Goal: Task Accomplishment & Management: Use online tool/utility

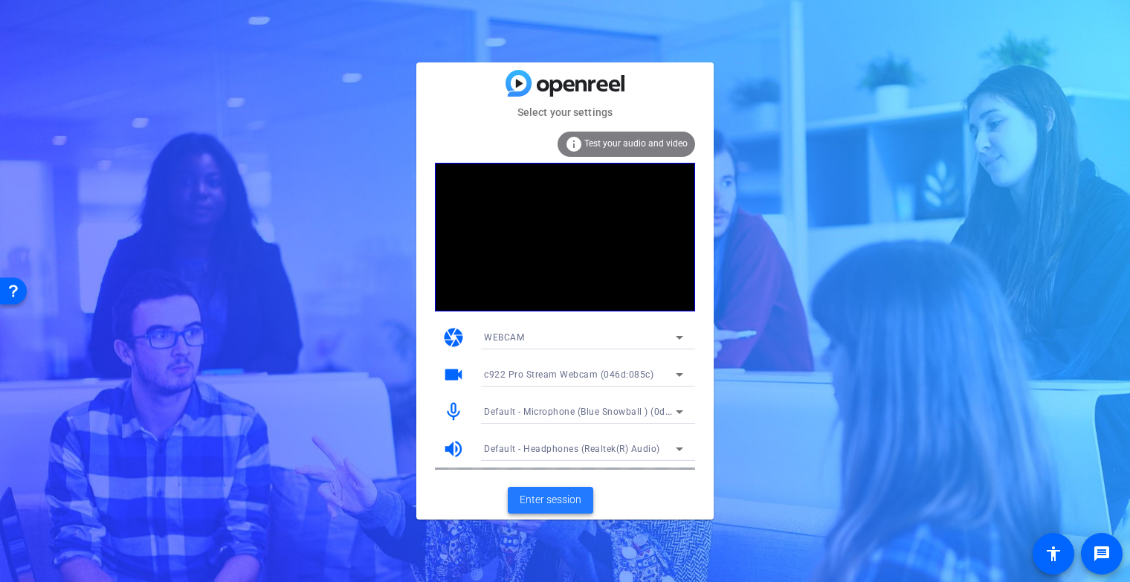
click at [566, 501] on span "Enter session" at bounding box center [551, 500] width 62 height 16
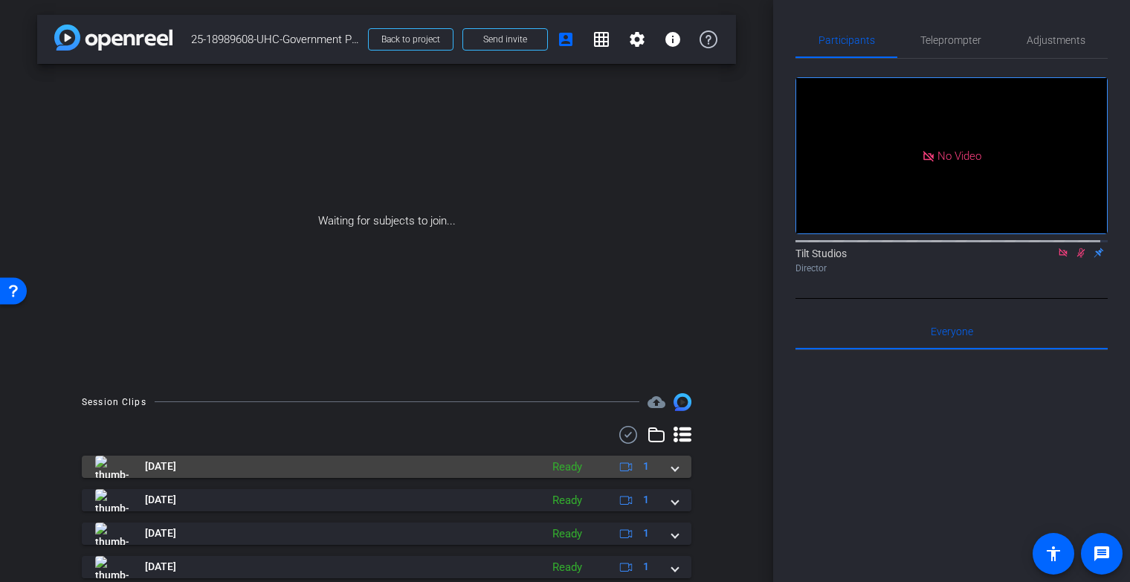
click at [431, 465] on mat-panel-title "[DATE]" at bounding box center [314, 467] width 438 height 22
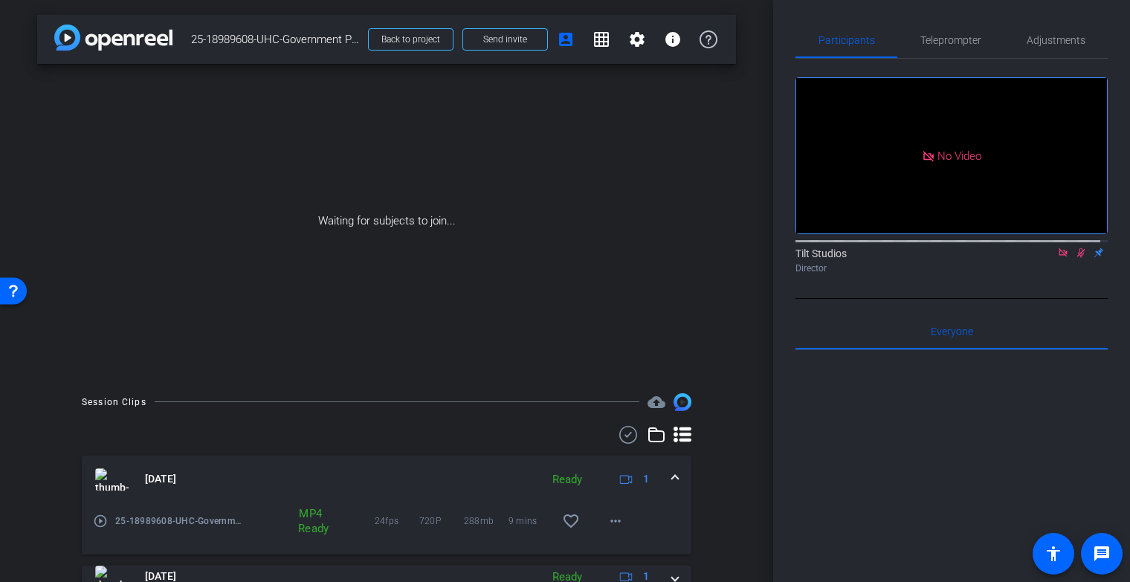
click at [105, 523] on mat-icon "play_circle_outline" at bounding box center [100, 521] width 15 height 15
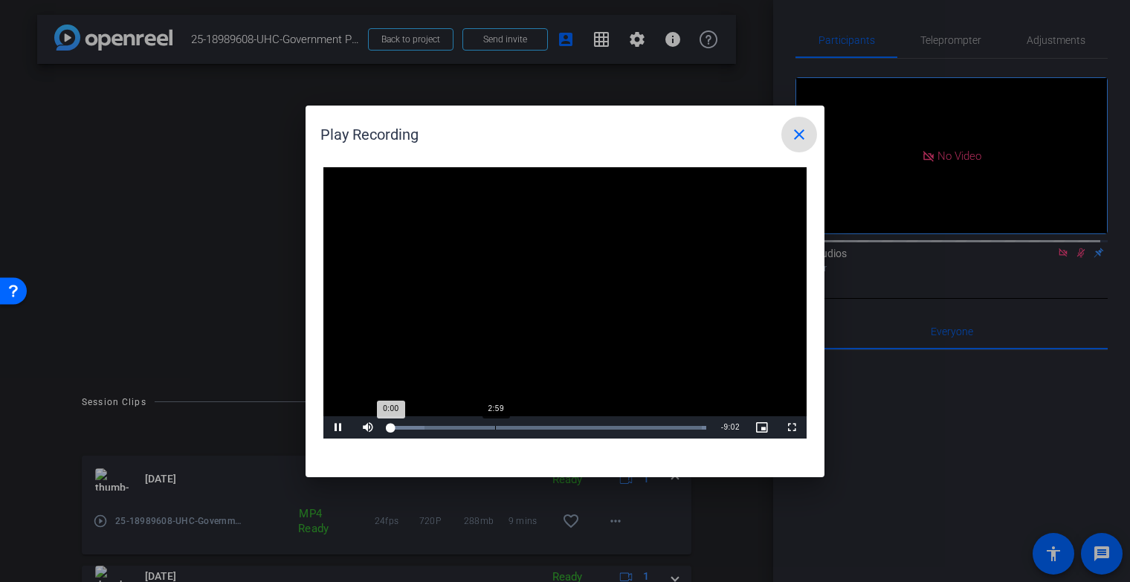
click at [502, 424] on div "Loaded : 100.00% 2:59 0:00" at bounding box center [548, 427] width 331 height 22
click at [614, 420] on div "Loaded : 100.00% 6:21 6:24" at bounding box center [548, 427] width 331 height 22
click at [808, 129] on span at bounding box center [800, 135] width 36 height 36
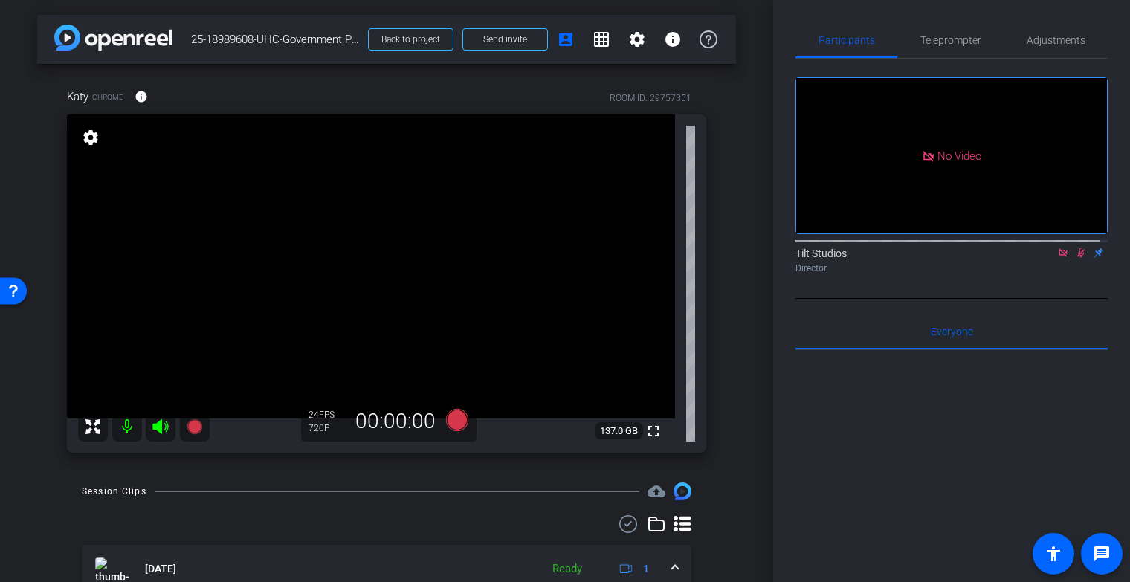
click at [1057, 258] on icon at bounding box center [1063, 253] width 12 height 10
click at [1058, 258] on icon at bounding box center [1063, 253] width 12 height 10
click at [1060, 258] on icon at bounding box center [1063, 253] width 6 height 10
click at [1057, 258] on icon at bounding box center [1063, 253] width 12 height 10
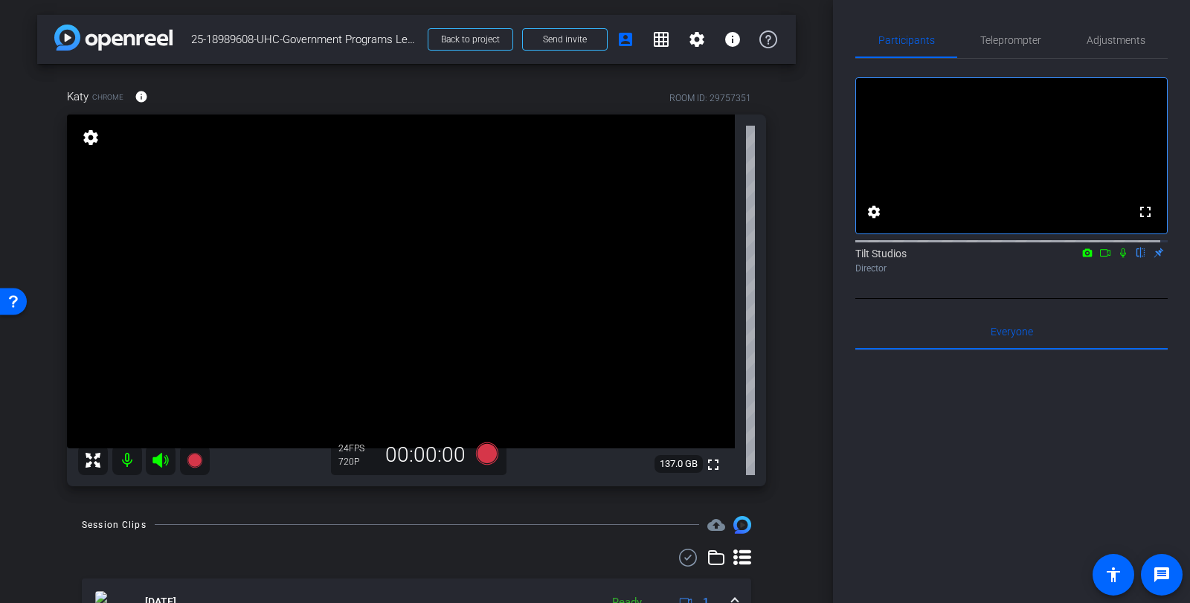
click at [1119, 275] on div "Director" at bounding box center [1011, 268] width 312 height 13
click at [1120, 258] on icon at bounding box center [1123, 253] width 6 height 10
click at [1117, 258] on icon at bounding box center [1123, 253] width 12 height 10
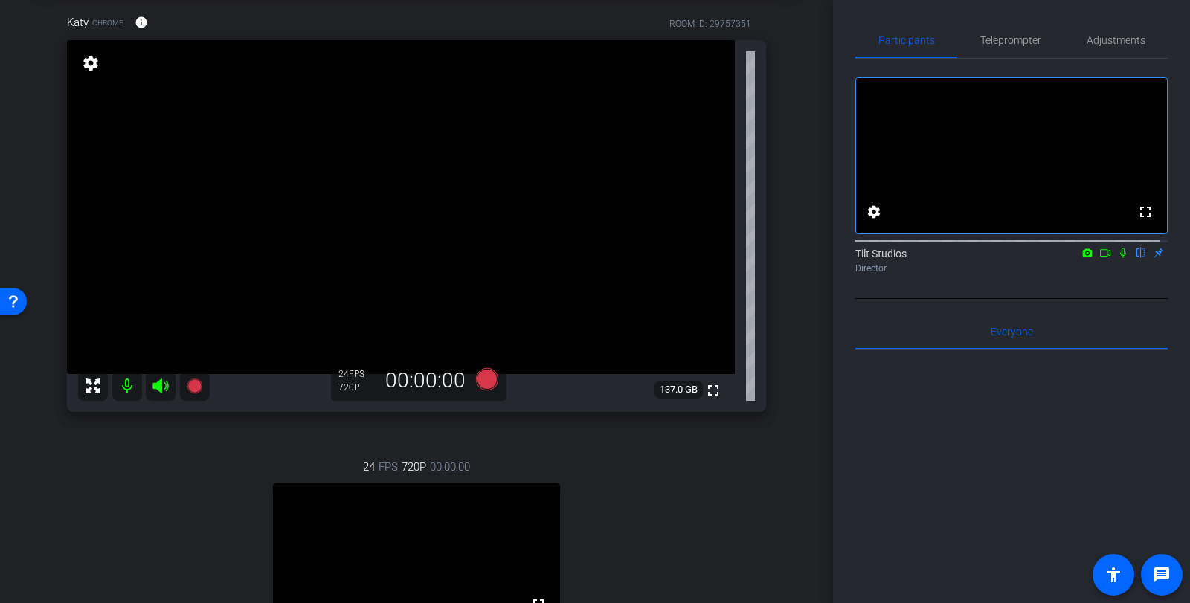
scroll to position [223, 0]
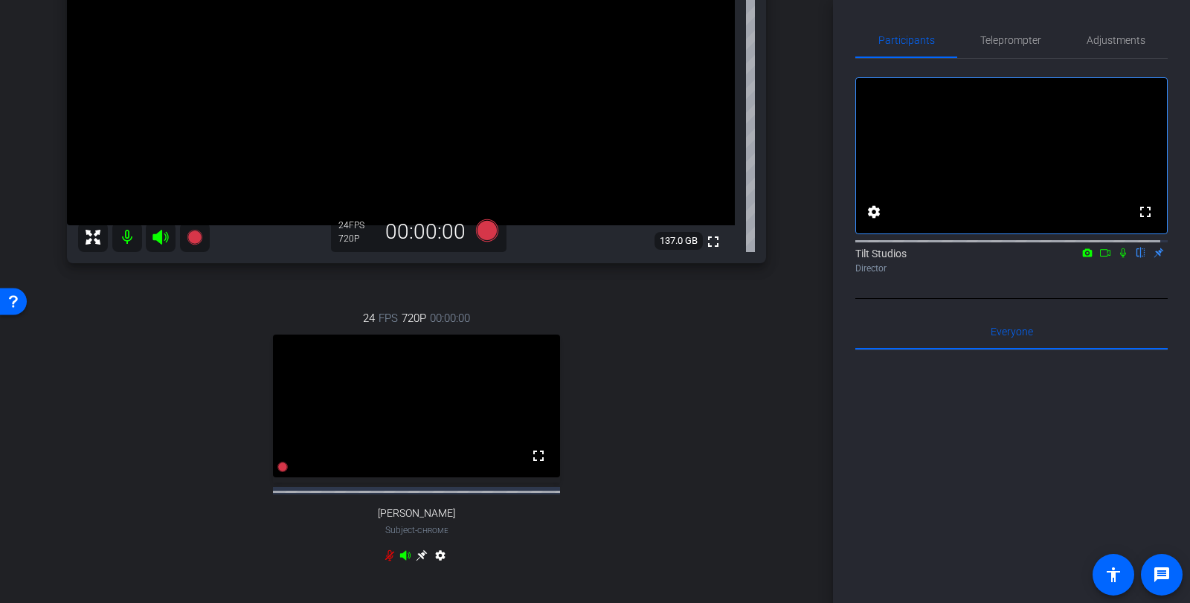
click at [655, 396] on div "24 FPS 720P 00:00:00 fullscreen [PERSON_NAME] Subject - Chrome settings" at bounding box center [416, 439] width 699 height 307
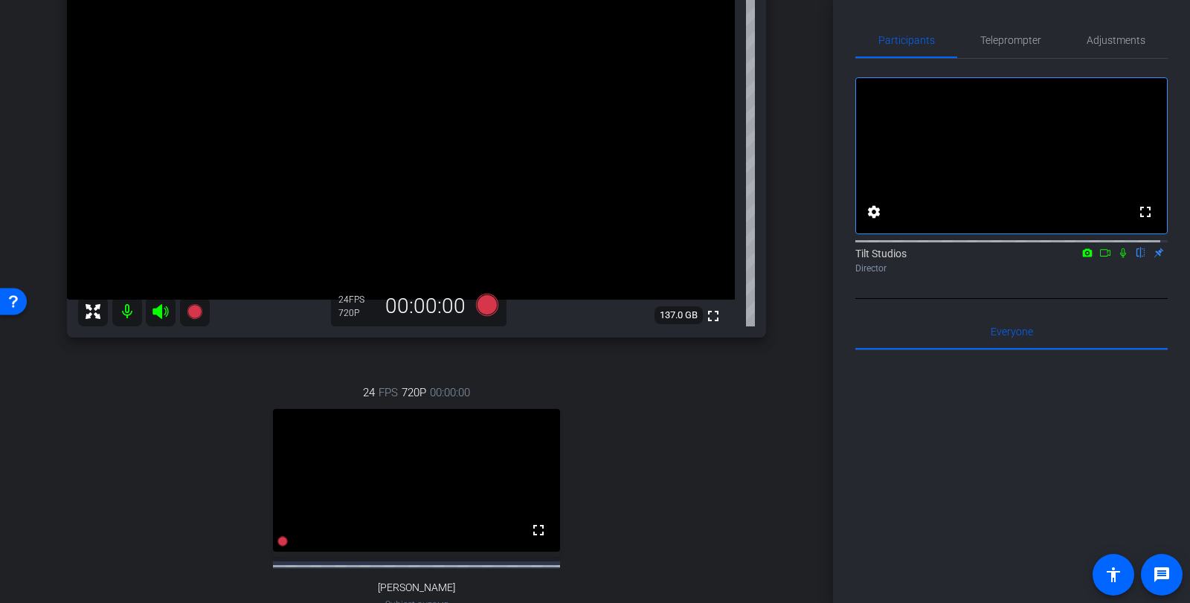
scroll to position [0, 0]
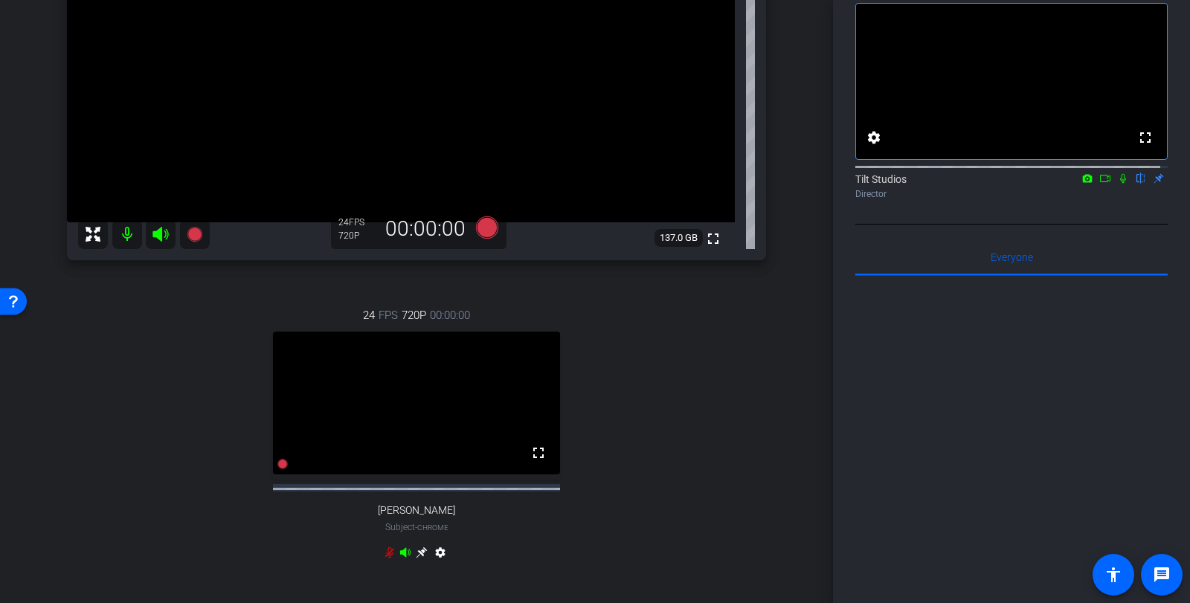
scroll to position [223, 0]
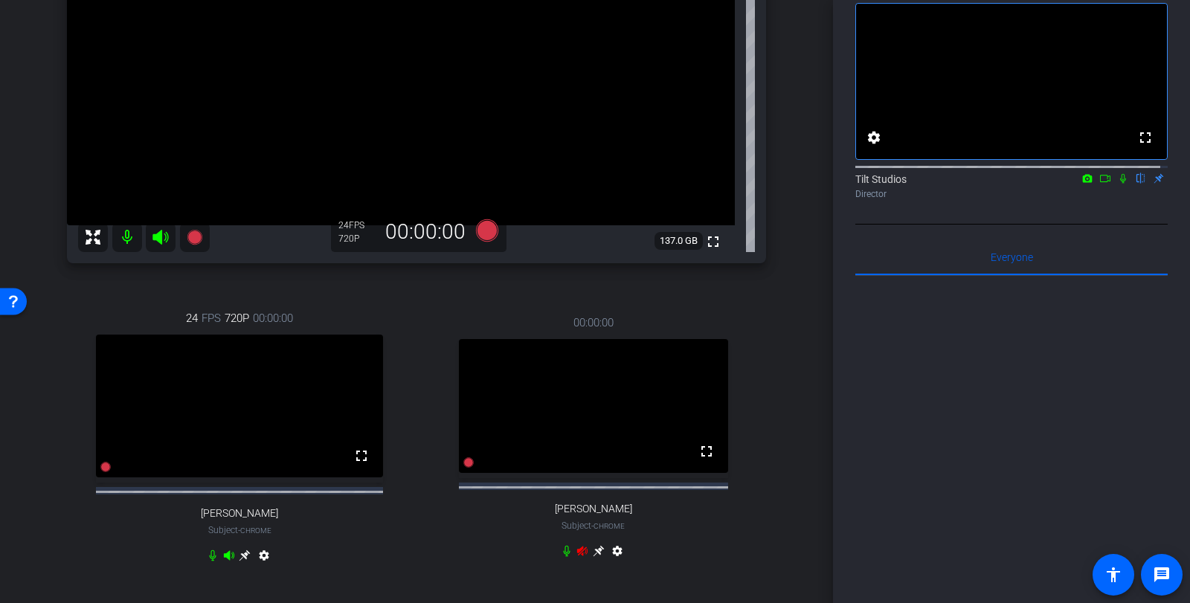
click at [800, 468] on div "arrow_back 25-18989608-UHC-Government Programs Leaders AEM Back to project Send…" at bounding box center [416, 301] width 833 height 603
click at [732, 507] on div "30 FPS 1200P 00:00:00 fullscreen Suzi Swoop Subject - Chrome settings" at bounding box center [594, 439] width 346 height 298
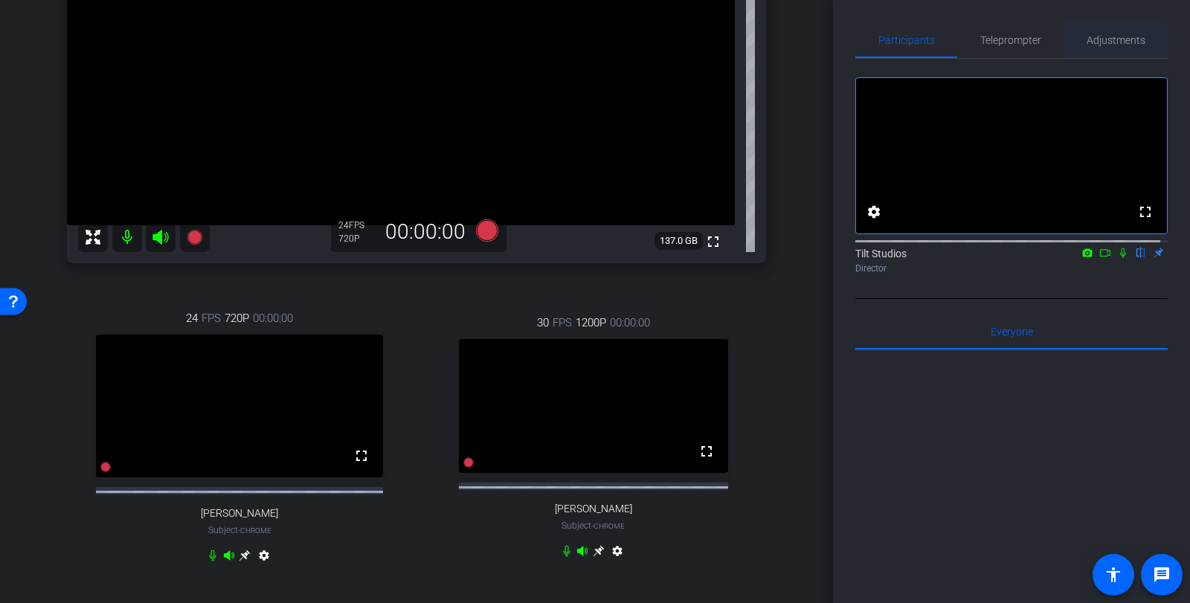
click at [1125, 35] on span "Adjustments" at bounding box center [1115, 40] width 59 height 10
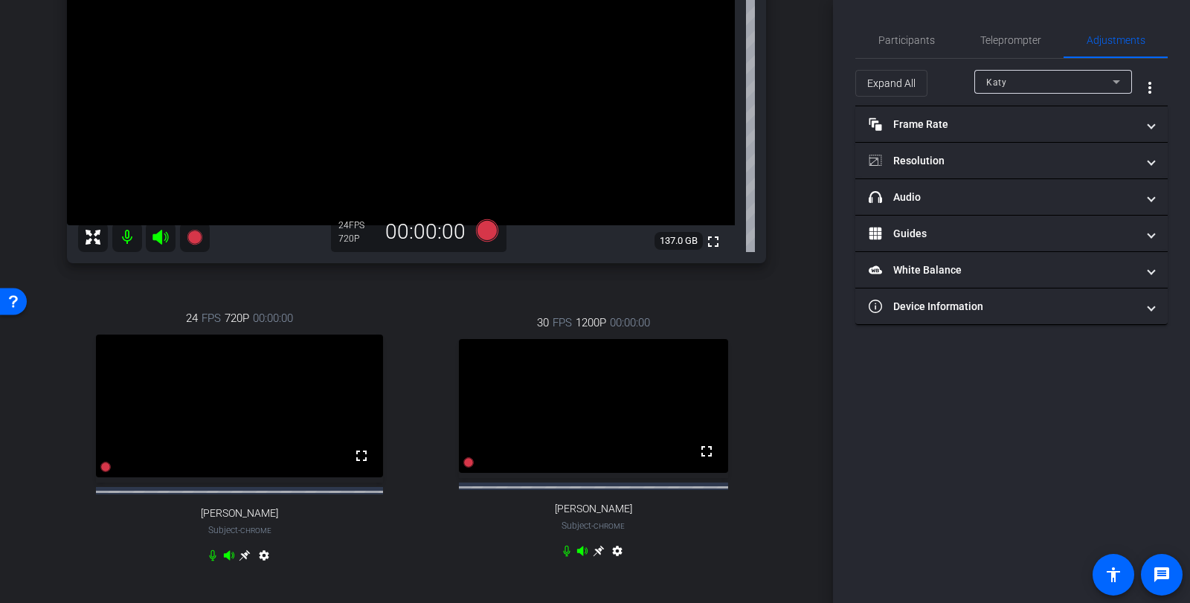
click at [1061, 77] on div "Katy" at bounding box center [1049, 82] width 126 height 19
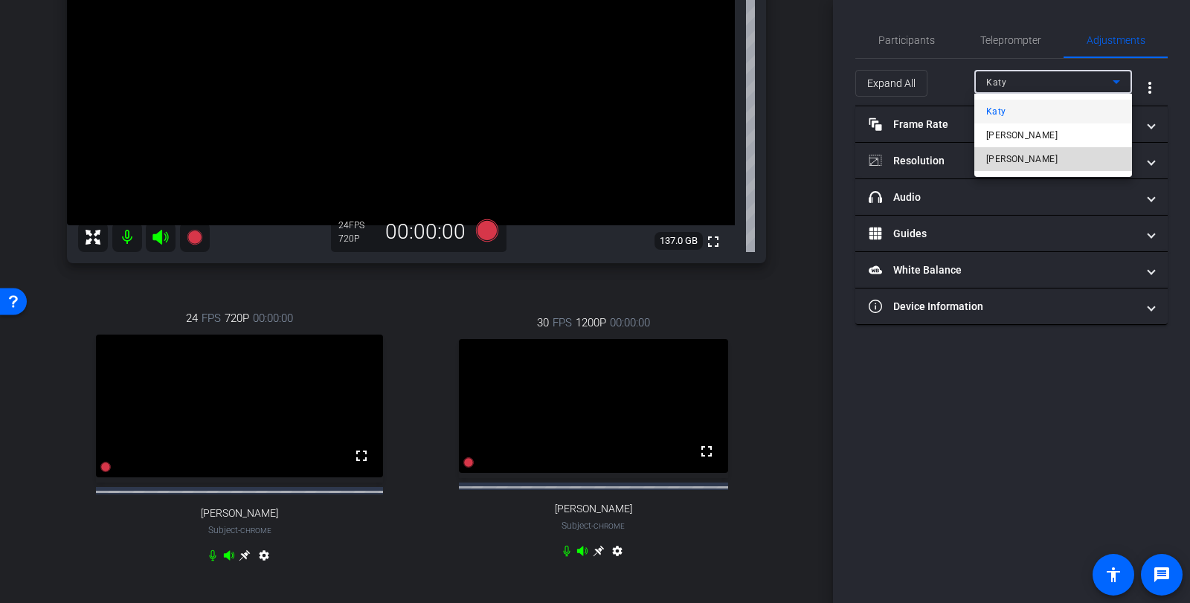
click at [1010, 158] on span "[PERSON_NAME]" at bounding box center [1021, 159] width 71 height 18
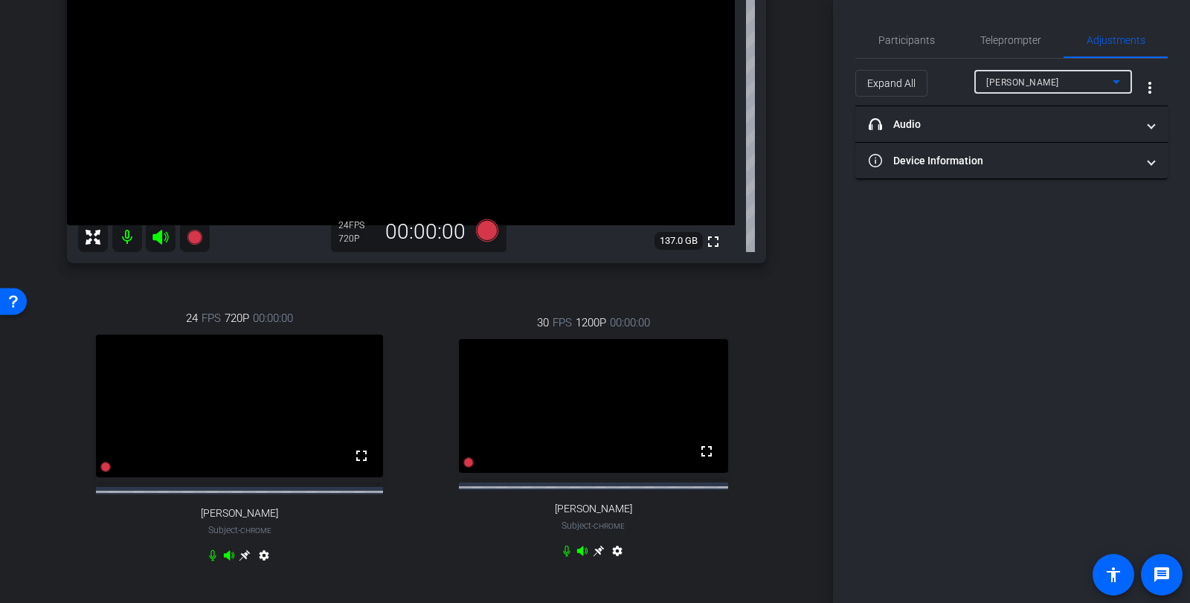
click at [778, 480] on div "Katy Chrome info ROOM ID: 29757351 fullscreen settings 137.0 GB 24 FPS 720P 00:…" at bounding box center [416, 224] width 758 height 766
click at [726, 522] on div "30 FPS 1200P 00:00:00 fullscreen Suzi Swoop Subject - Chrome settings" at bounding box center [594, 439] width 346 height 298
click at [903, 45] on span "Participants" at bounding box center [906, 40] width 57 height 10
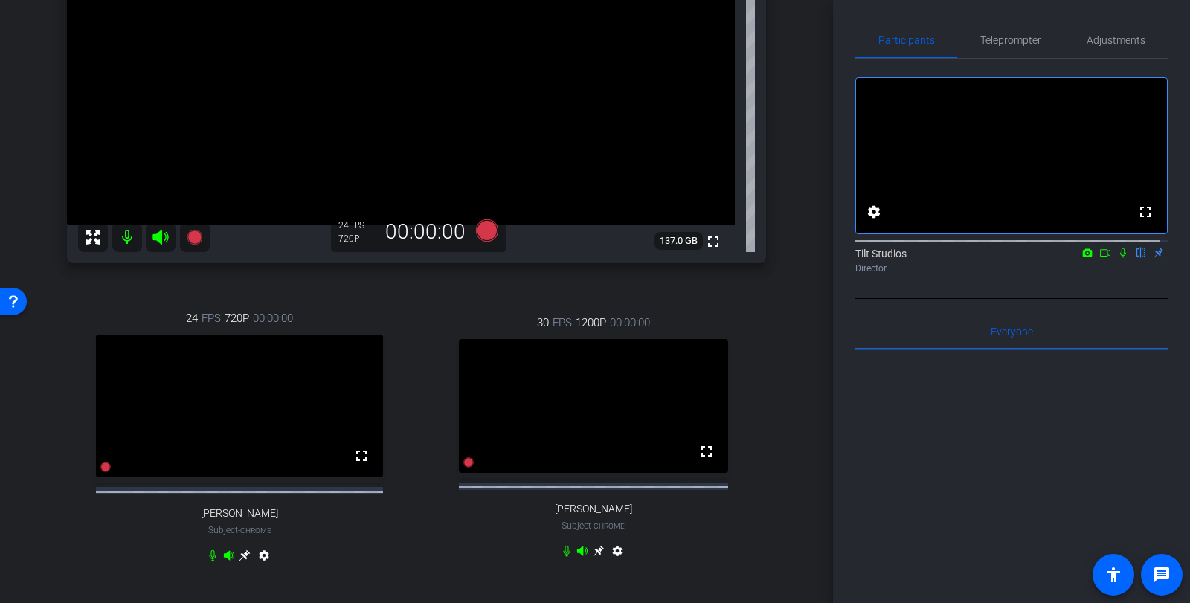
click at [776, 501] on div "Katy Chrome info ROOM ID: 29757351 fullscreen settings 137.0 GB 24 FPS 720P 00:…" at bounding box center [416, 224] width 758 height 766
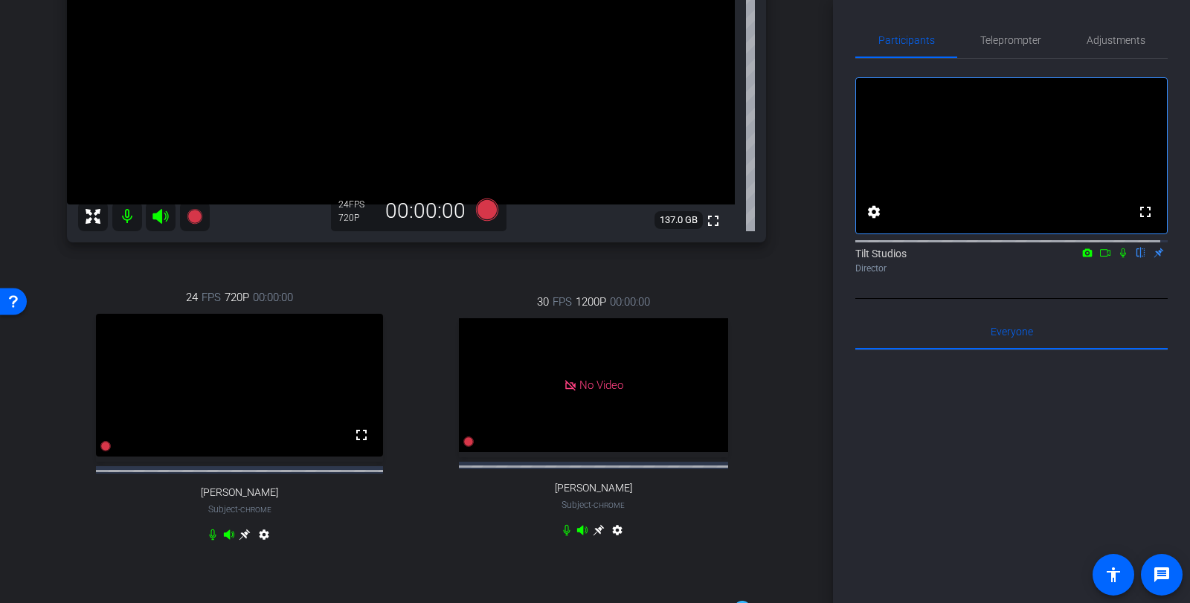
scroll to position [297, 0]
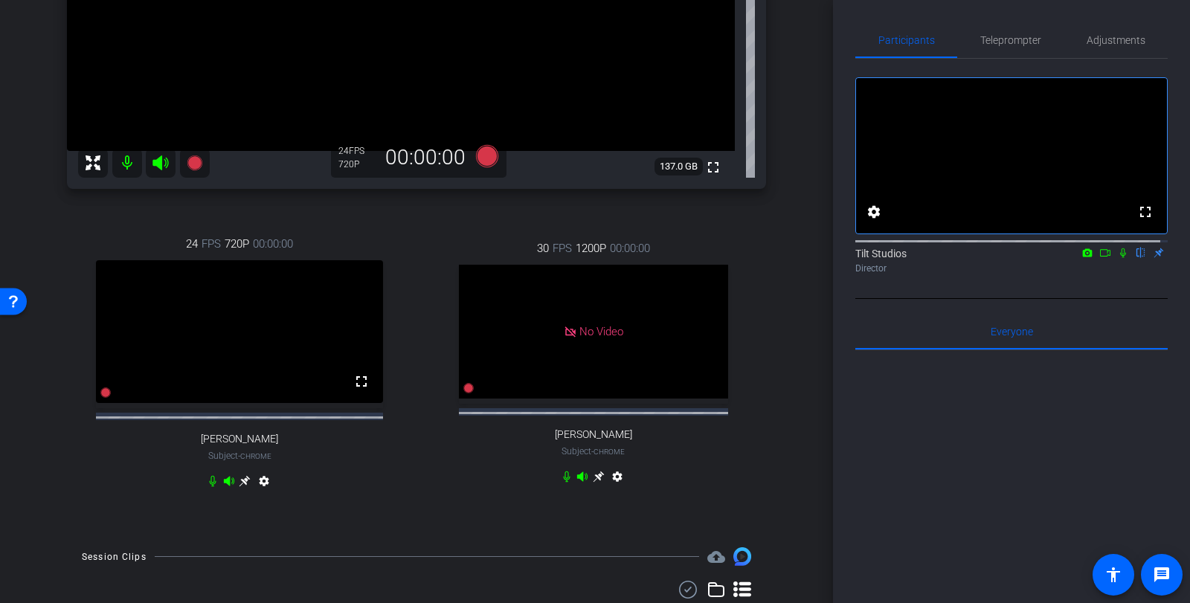
click at [746, 470] on div "30 FPS 1200P 00:00:00 No Video Suzi Swoop Subject - Chrome settings" at bounding box center [594, 365] width 346 height 298
click at [699, 464] on div "30 FPS 1200P 00:00:00 No Video Suzi Swoop Subject - Chrome settings" at bounding box center [594, 365] width 346 height 298
click at [1096, 39] on span "Adjustments" at bounding box center [1115, 40] width 59 height 10
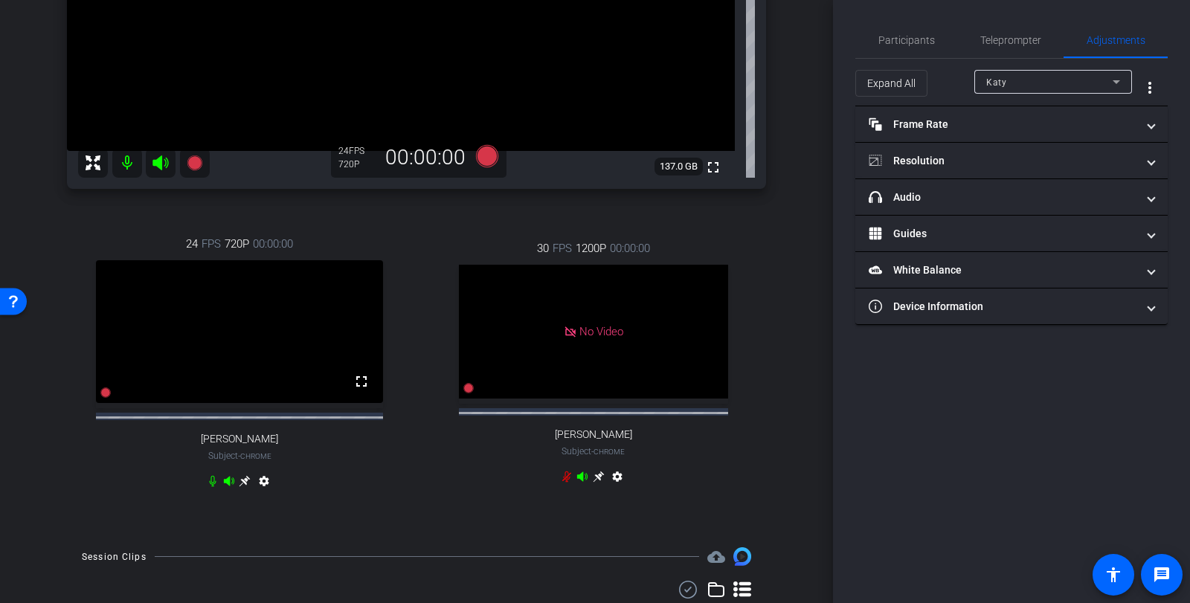
click at [725, 492] on div "30 FPS 1200P 00:00:00 No Video Suzi Swoop Subject - Chrome settings" at bounding box center [594, 365] width 346 height 298
click at [915, 47] on span "Participants" at bounding box center [906, 40] width 57 height 36
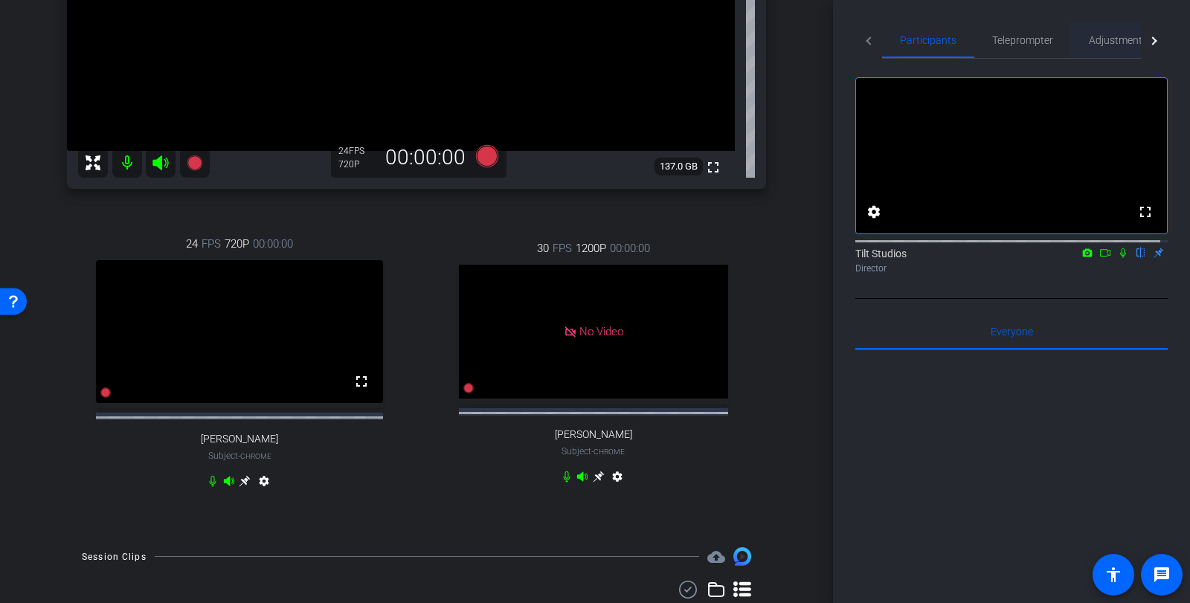
click at [1124, 40] on span "Adjustments" at bounding box center [1118, 40] width 59 height 10
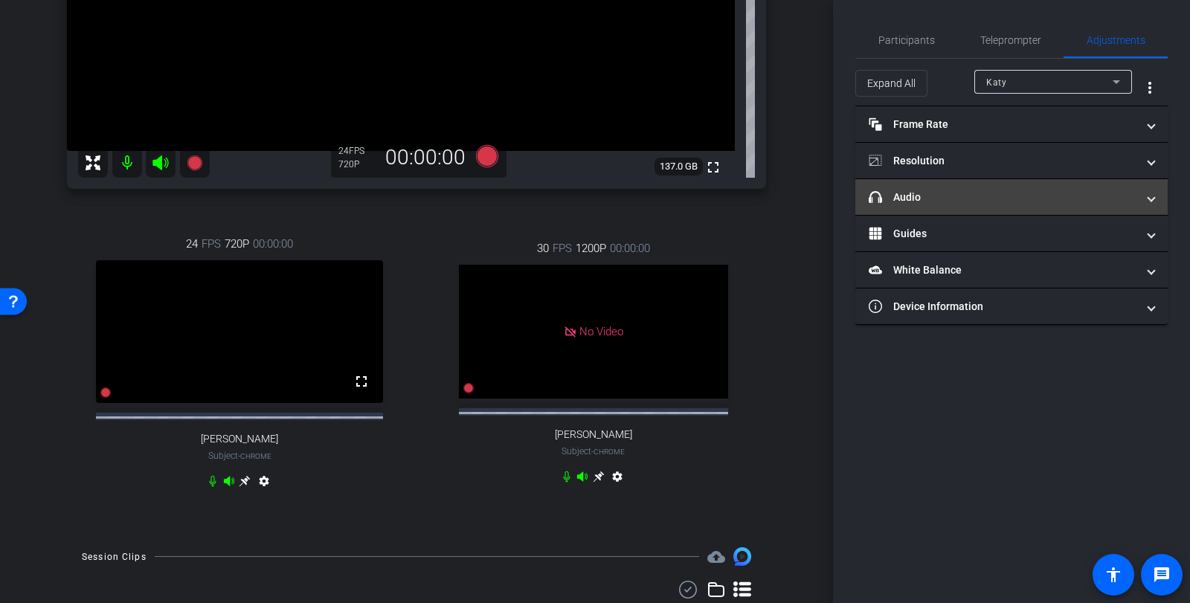
click at [996, 192] on mat-panel-title "headphone icon Audio" at bounding box center [1003, 198] width 268 height 16
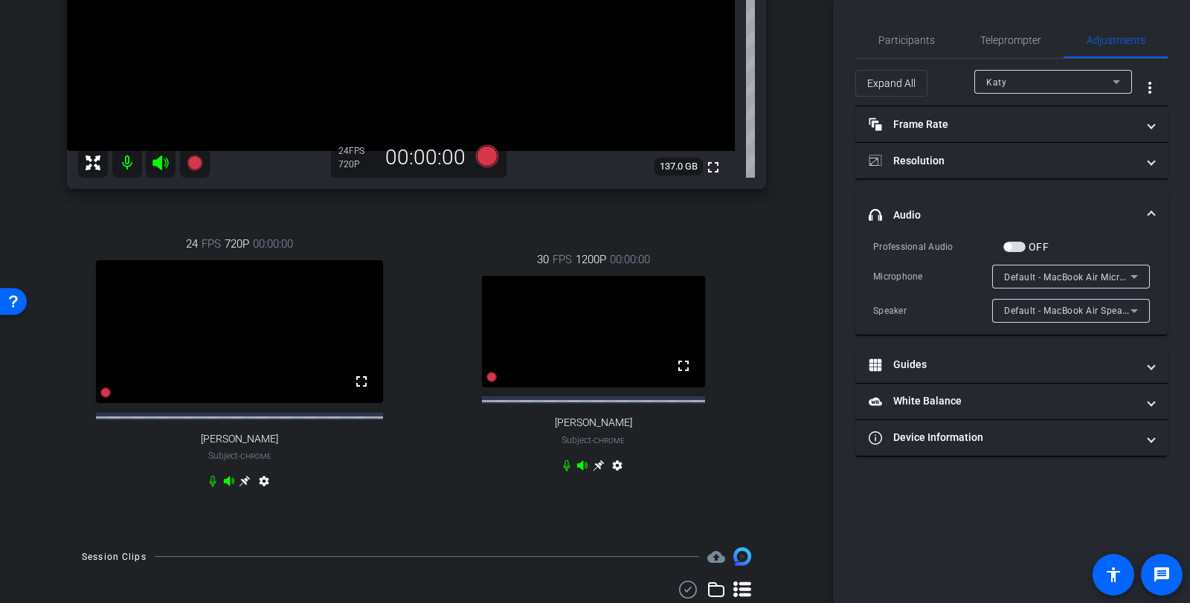
click at [1067, 82] on div "Katy" at bounding box center [1049, 82] width 126 height 19
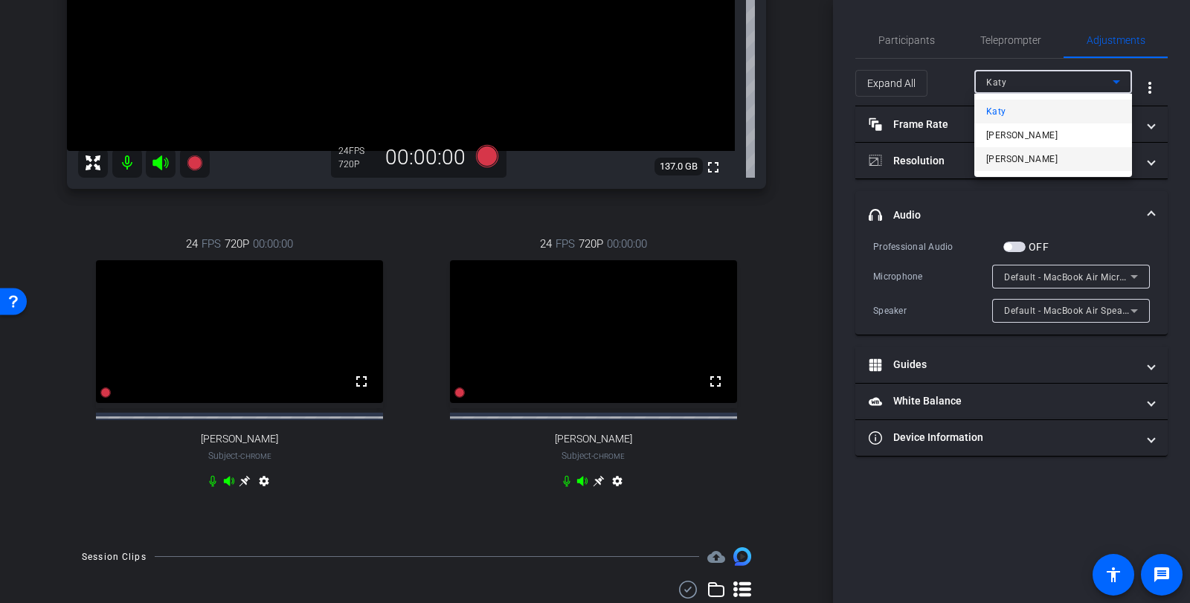
click at [1050, 161] on mat-option "[PERSON_NAME]" at bounding box center [1053, 159] width 158 height 24
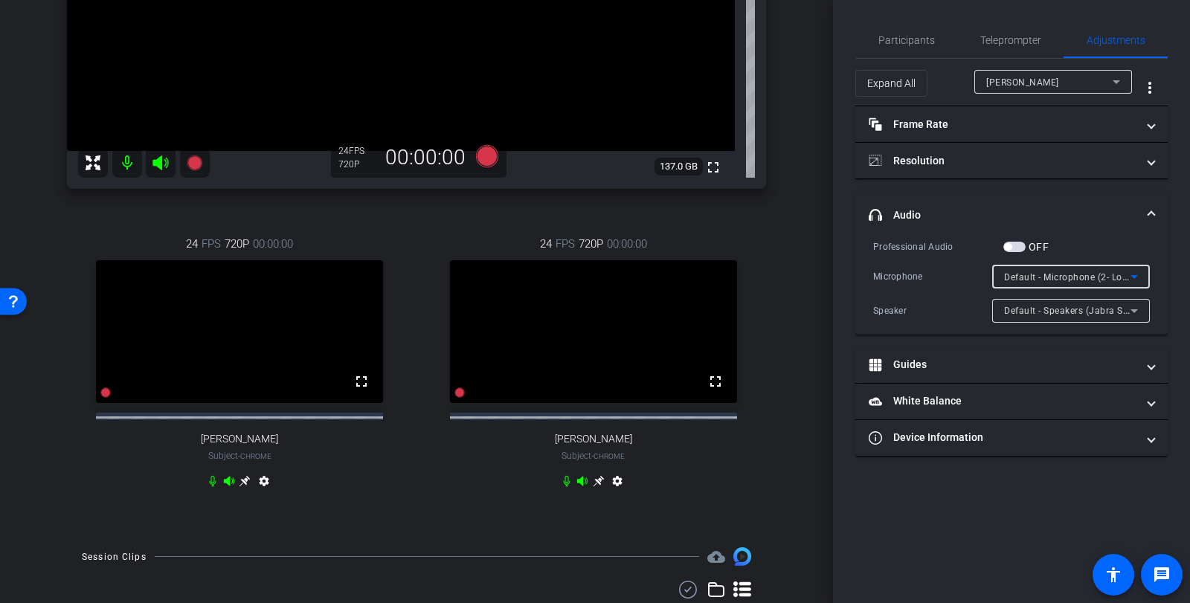
click at [1112, 278] on span "Default - Microphone (2- Logitech Webcam C925e) (046d:085b)" at bounding box center [1142, 277] width 276 height 12
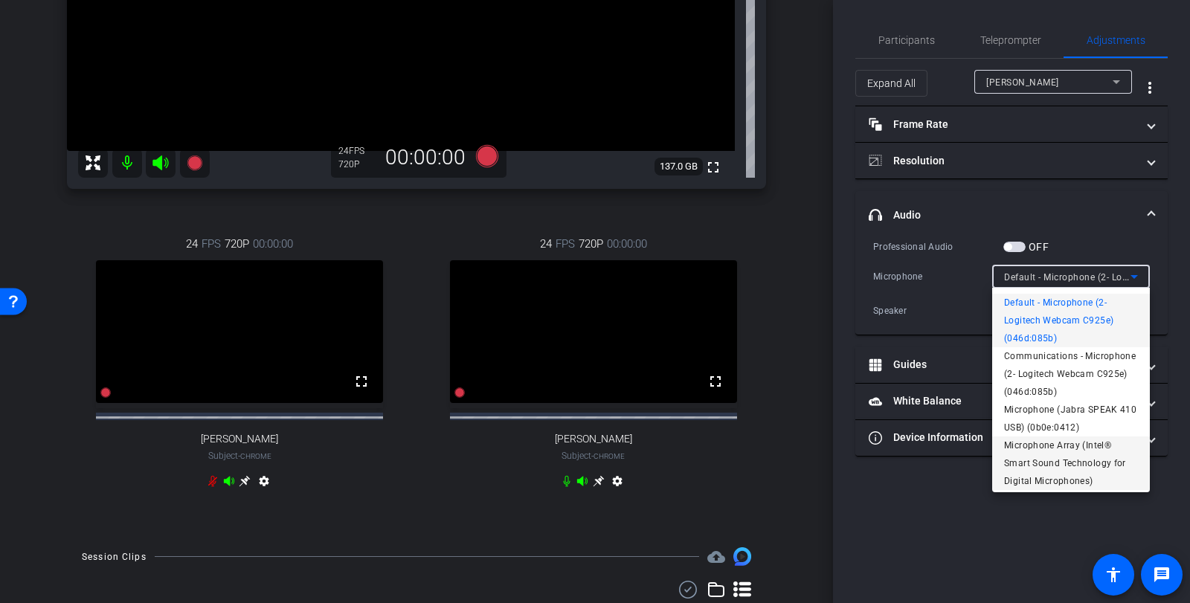
click at [1071, 454] on span "Microphone Array (Intel® Smart Sound Technology for Digital Microphones)" at bounding box center [1071, 464] width 134 height 54
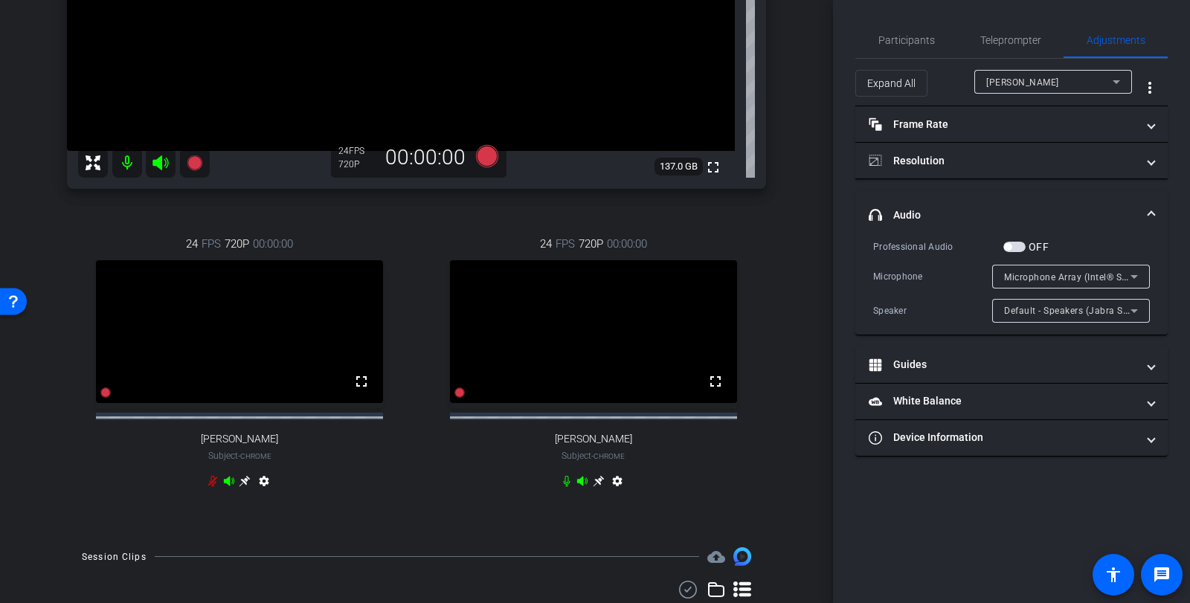
click at [769, 480] on div "Katy Chrome info ROOM ID: 29757351 fullscreen settings 137.0 GB 24 FPS 720P 00:…" at bounding box center [416, 150] width 758 height 766
click at [779, 465] on div "Katy Chrome info ROOM ID: 29757351 fullscreen settings 137.0 GB 24 FPS 720P 00:…" at bounding box center [416, 150] width 758 height 766
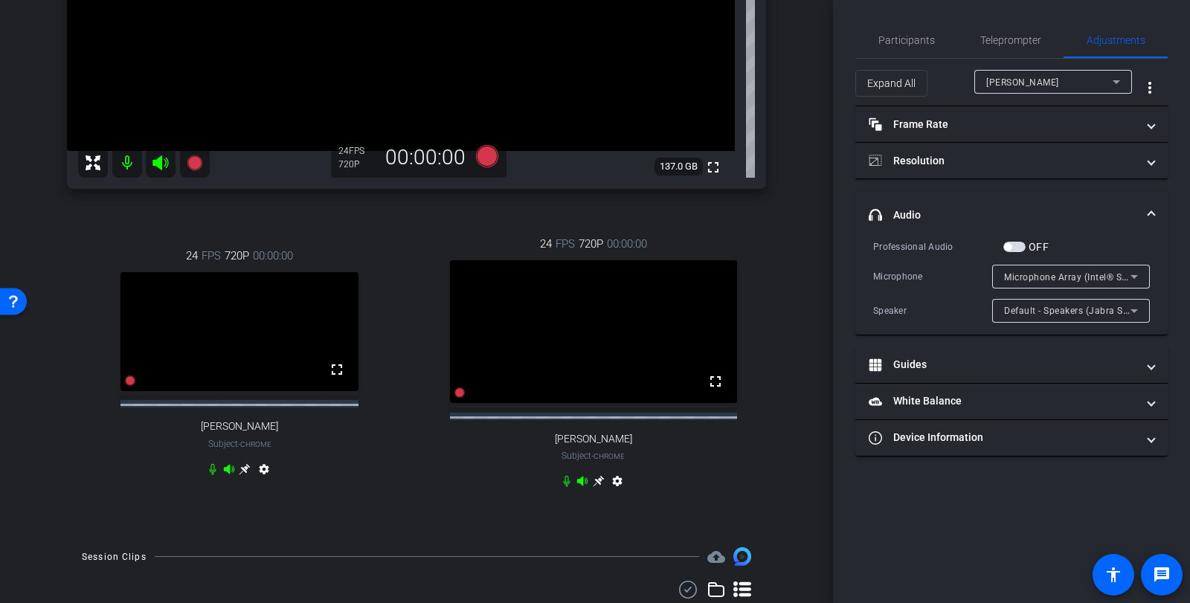
click at [594, 487] on icon at bounding box center [598, 481] width 11 height 11
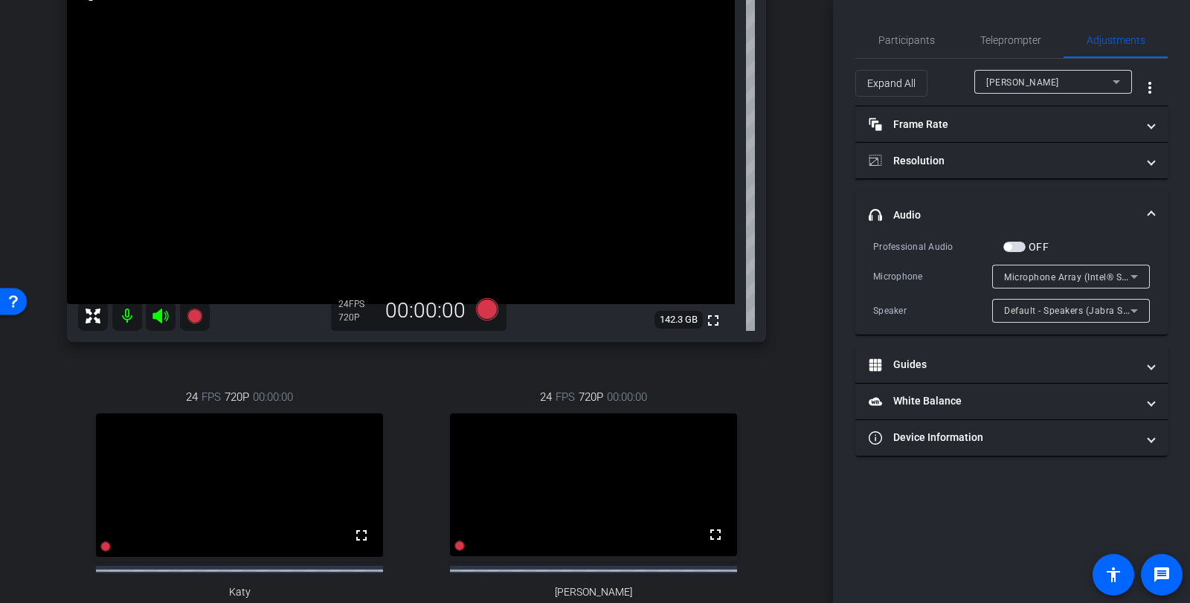
scroll to position [149, 0]
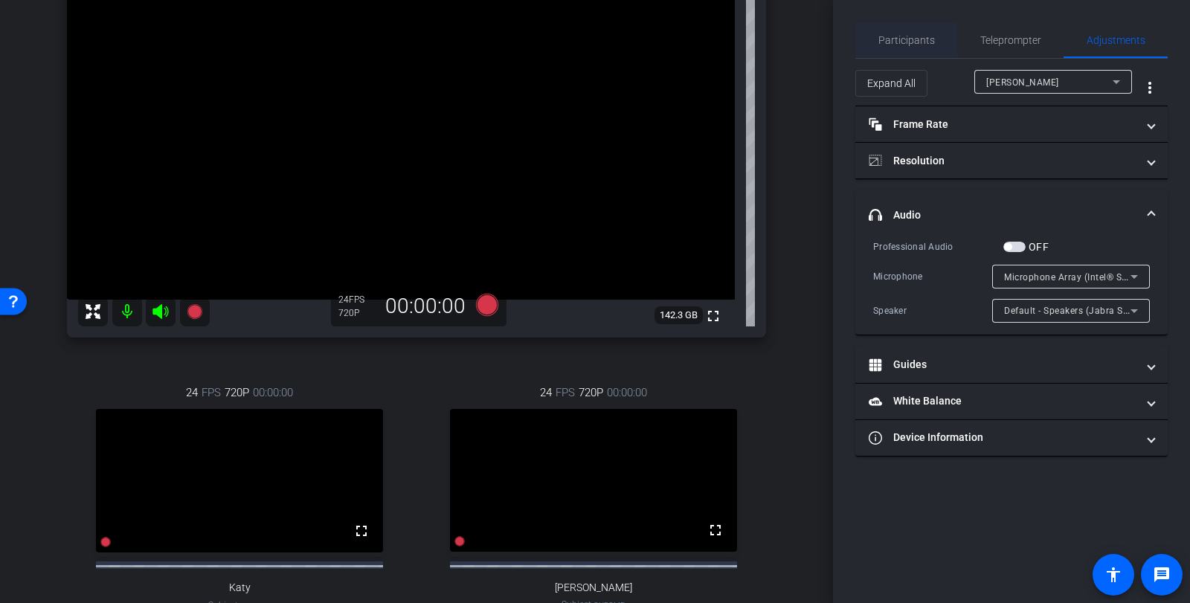
click at [893, 36] on span "Participants" at bounding box center [906, 40] width 57 height 10
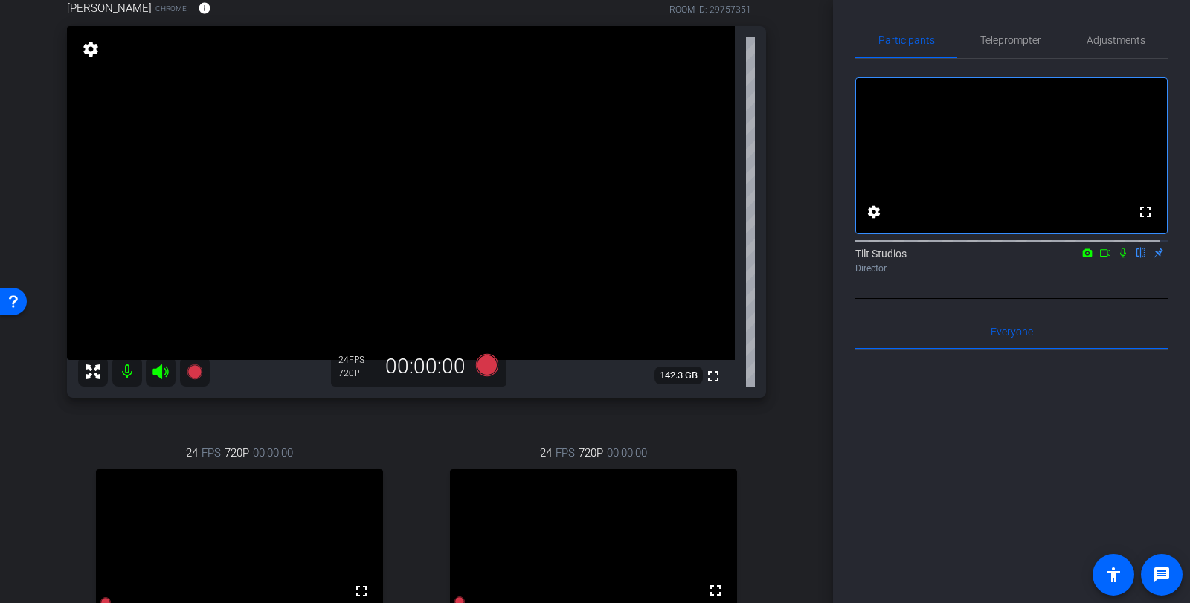
scroll to position [74, 0]
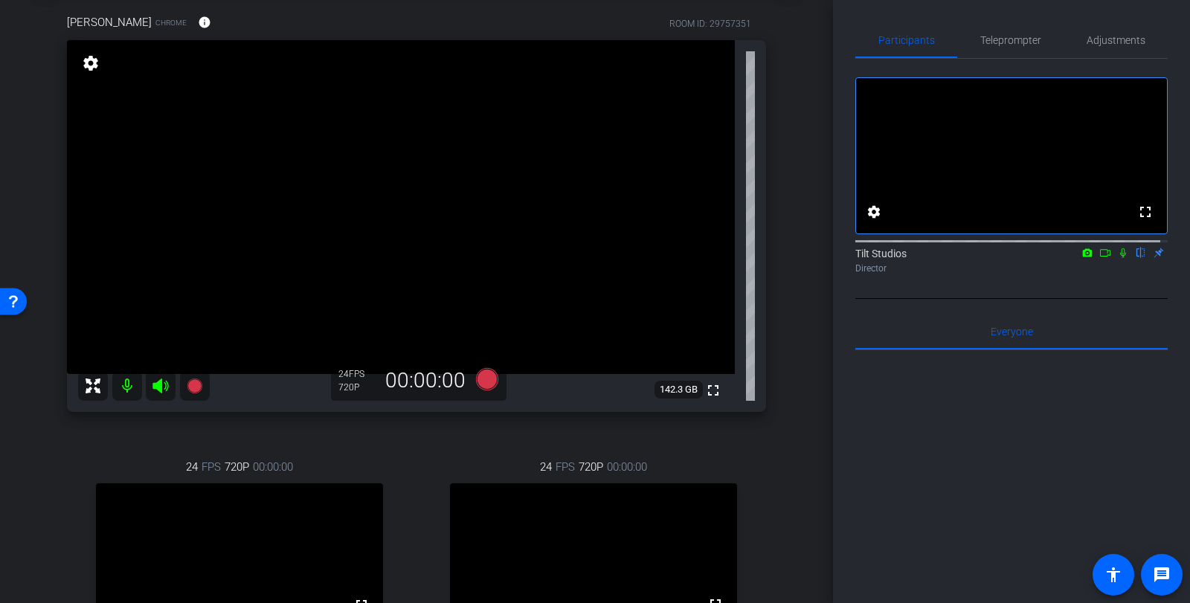
click at [655, 442] on div "24 FPS 720P 00:00:00 fullscreen [PERSON_NAME] Subject - Chrome settings" at bounding box center [594, 587] width 346 height 307
click at [1120, 258] on icon at bounding box center [1123, 253] width 6 height 10
click at [1117, 258] on icon at bounding box center [1123, 253] width 12 height 10
click at [274, 447] on div "24 FPS 720P 00:00:00 fullscreen Katy Subject - Chrome settings" at bounding box center [240, 587] width 346 height 307
click at [194, 385] on icon at bounding box center [194, 385] width 15 height 15
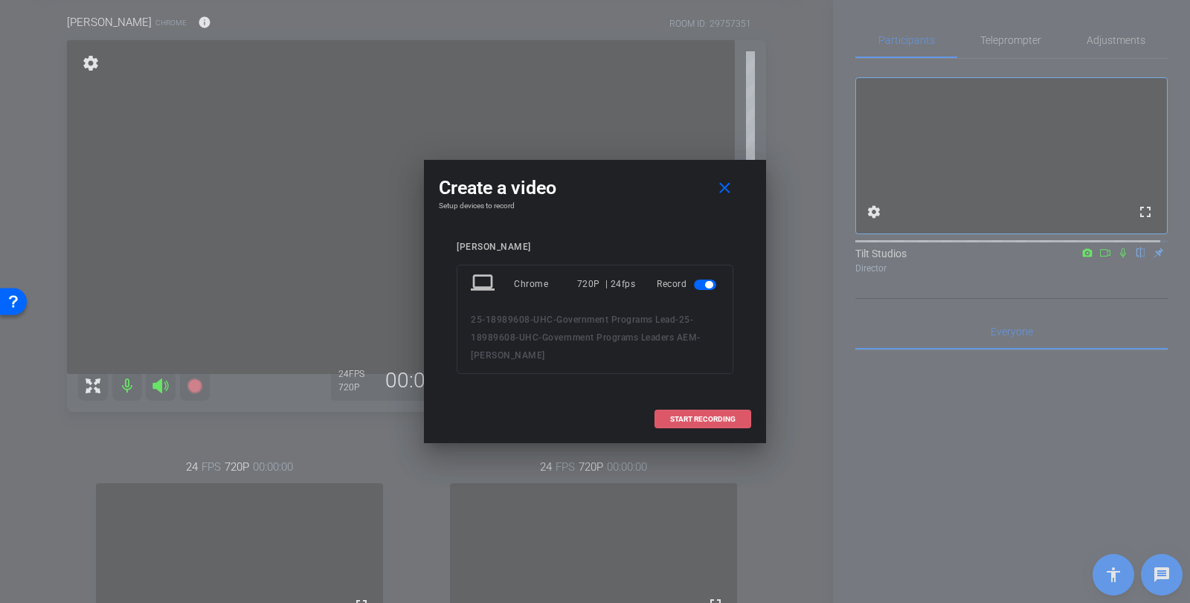
click at [723, 420] on span "START RECORDING" at bounding box center [702, 419] width 65 height 7
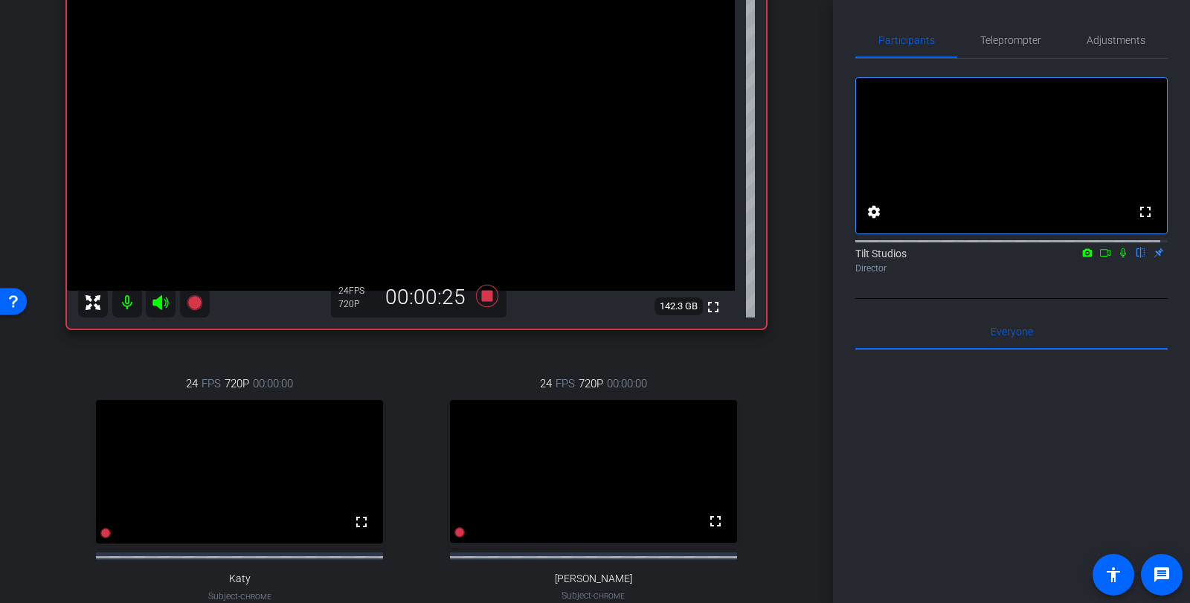
scroll to position [149, 0]
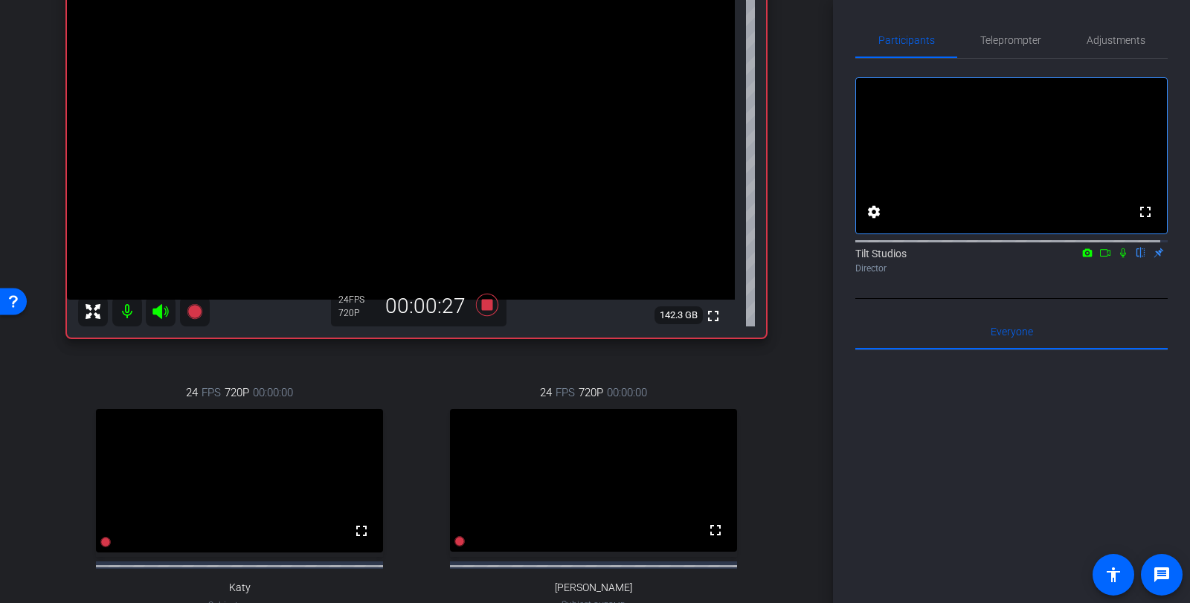
click at [811, 306] on div "arrow_back 25-18989608-UHC-Government Programs Leaders AEM Back to project Send…" at bounding box center [416, 152] width 833 height 603
click at [488, 309] on icon at bounding box center [487, 304] width 22 height 22
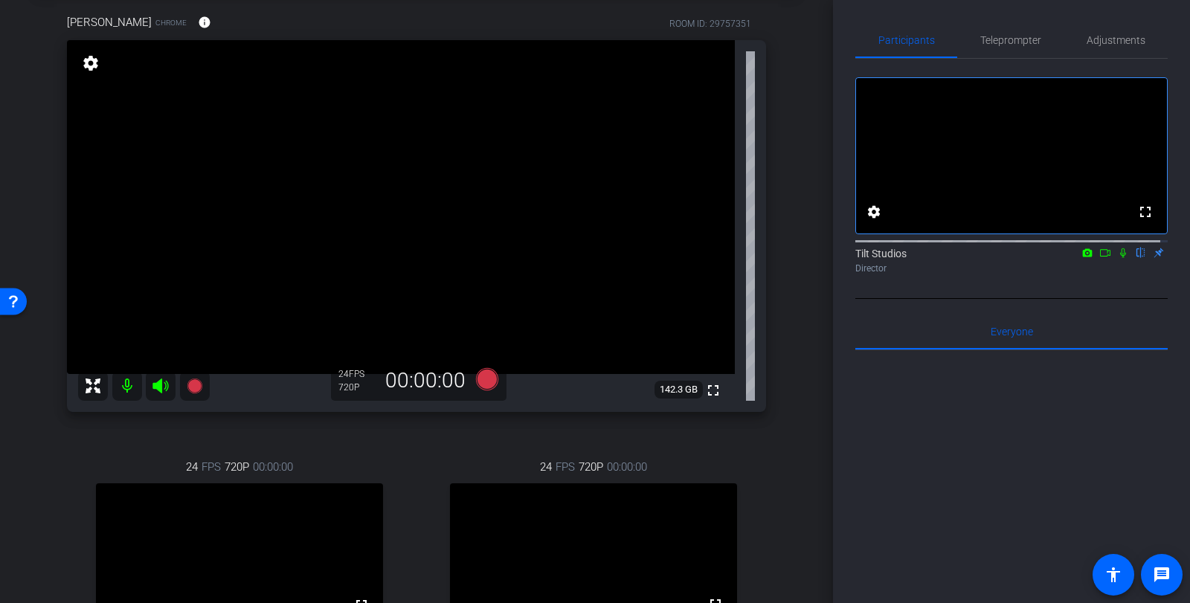
scroll to position [0, 0]
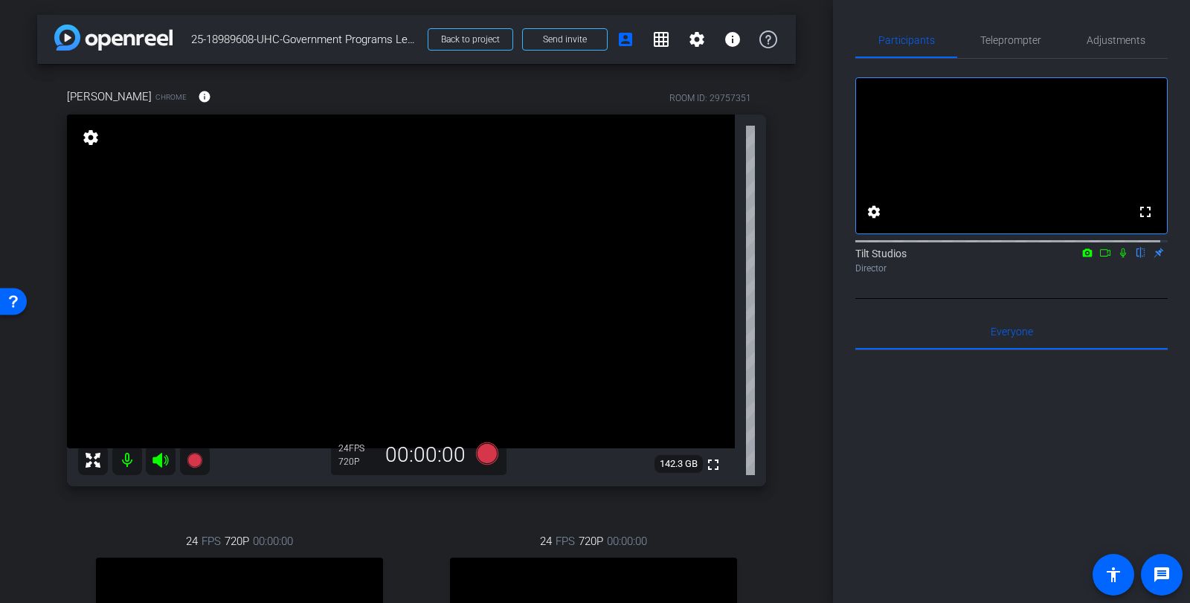
click at [1117, 258] on icon at bounding box center [1123, 253] width 12 height 10
click at [1099, 258] on icon at bounding box center [1105, 253] width 12 height 10
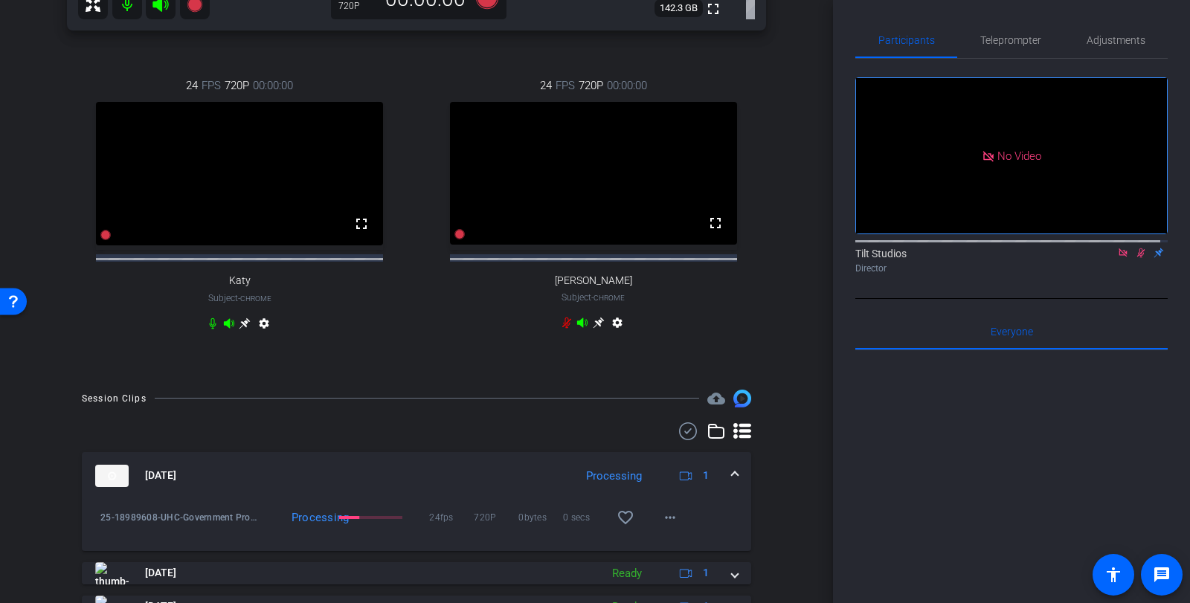
scroll to position [446, 0]
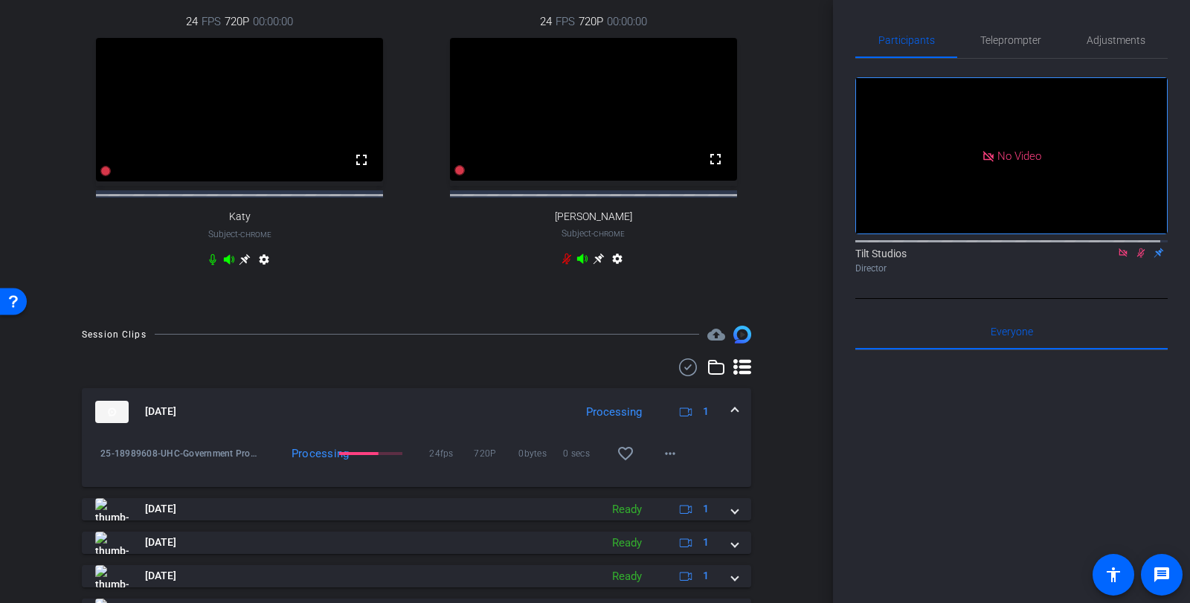
scroll to position [521, 0]
click at [102, 465] on mat-icon "play_circle_outline" at bounding box center [100, 457] width 15 height 15
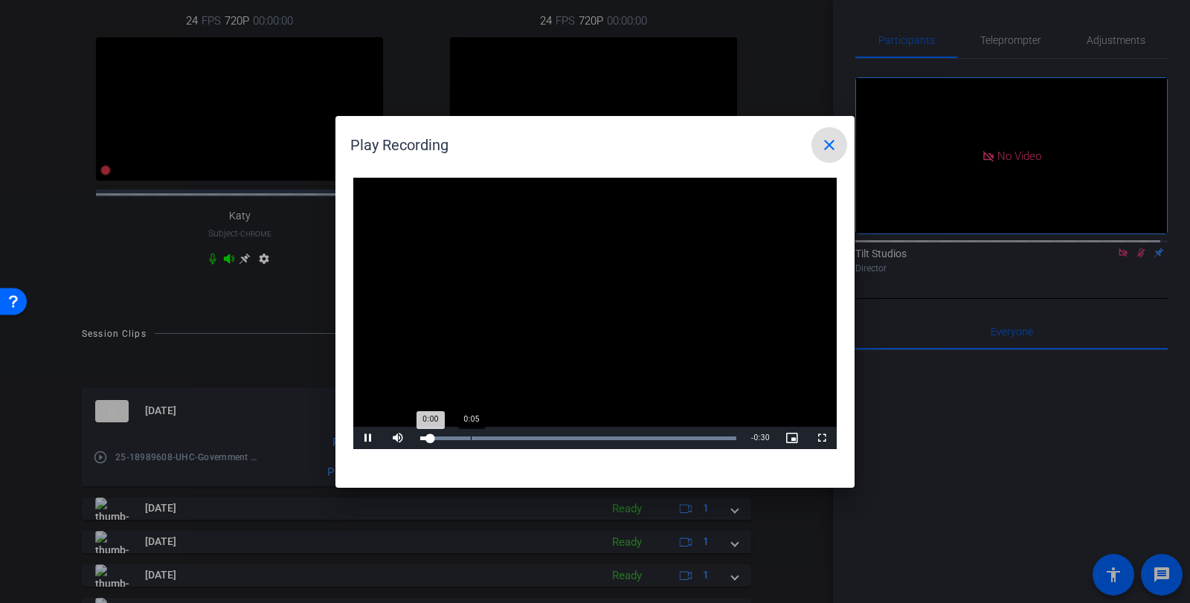
click at [471, 437] on div "Loaded : 100.00% 0:05 0:00" at bounding box center [578, 439] width 316 height 4
click at [544, 437] on div "Progress Bar" at bounding box center [578, 439] width 316 height 4
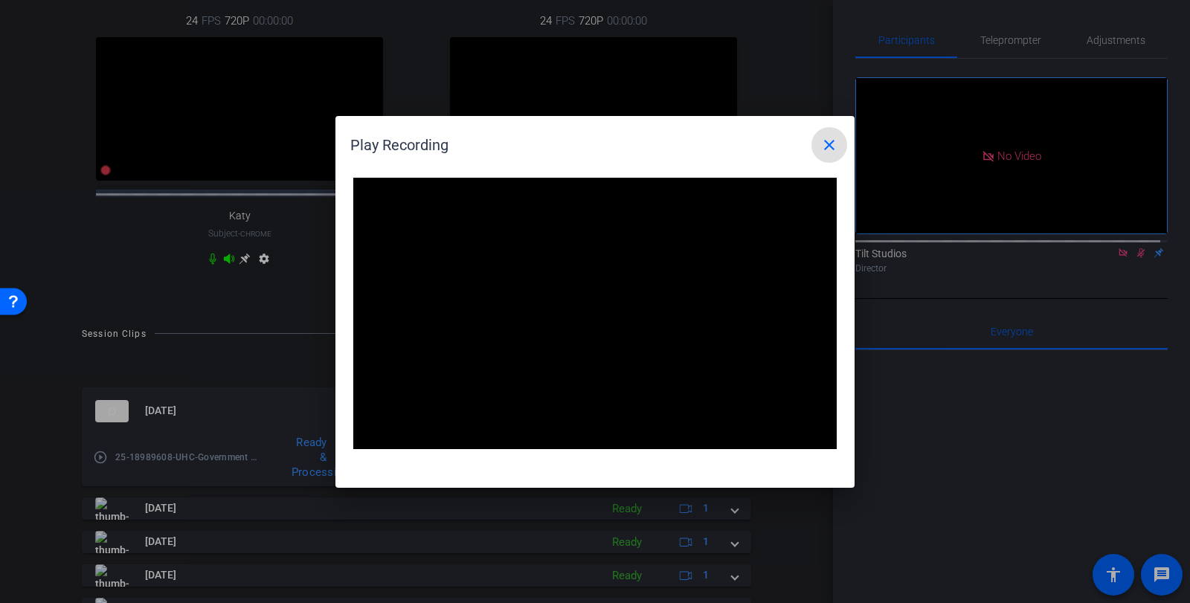
click at [831, 151] on mat-icon "close" at bounding box center [829, 145] width 18 height 18
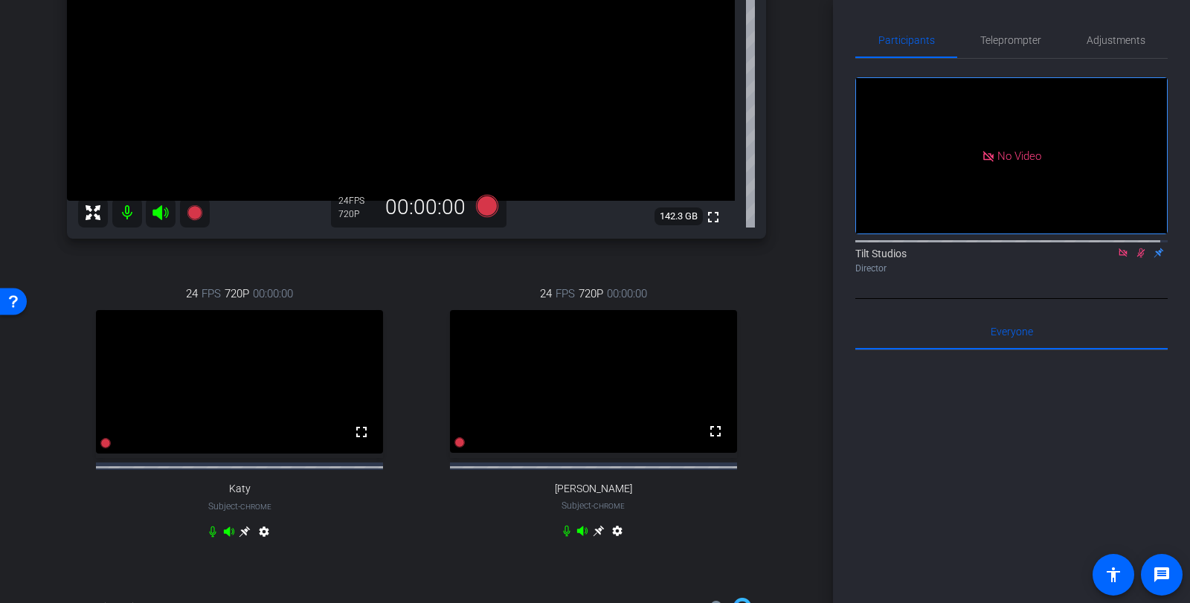
scroll to position [223, 0]
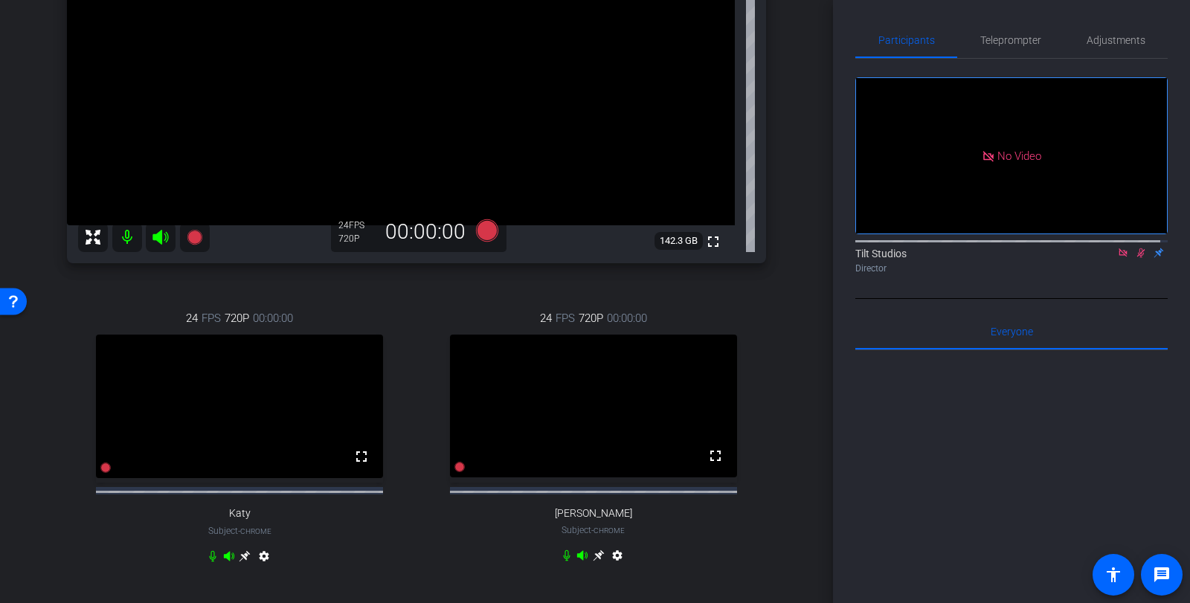
click at [1130, 258] on icon at bounding box center [1141, 253] width 12 height 10
click at [1118, 257] on icon at bounding box center [1122, 252] width 8 height 8
click at [1117, 258] on icon at bounding box center [1123, 253] width 12 height 10
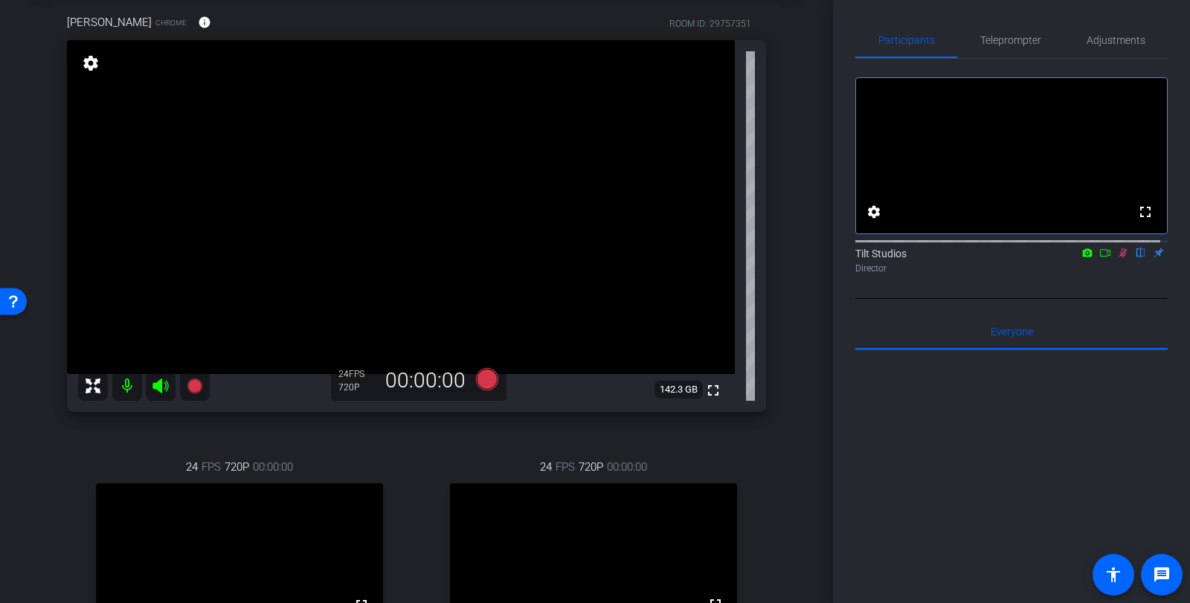
scroll to position [149, 0]
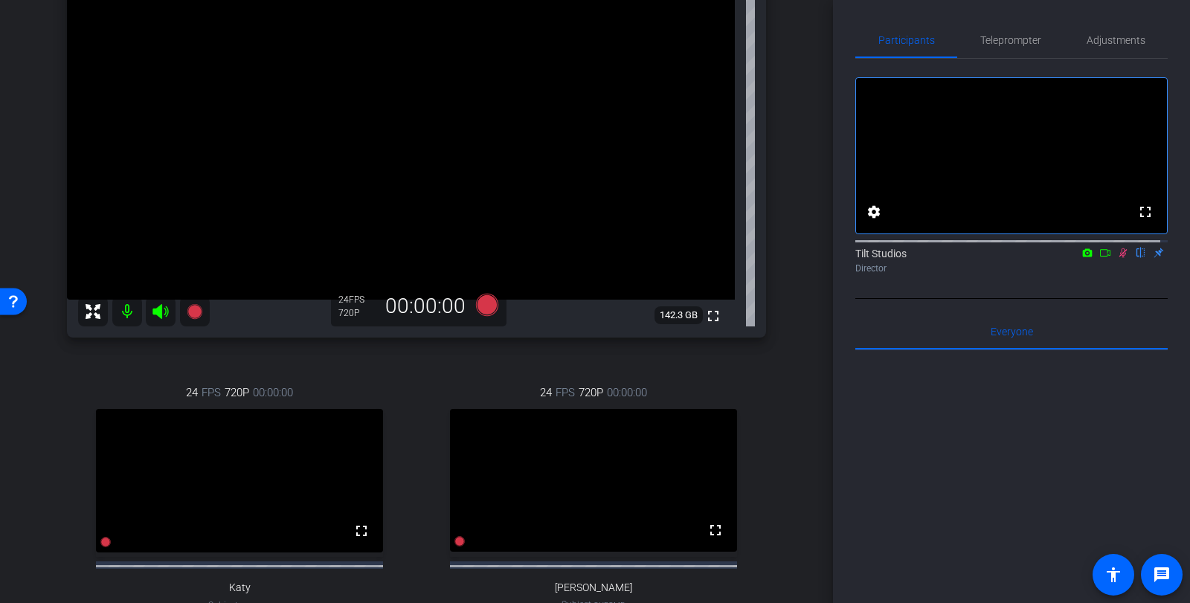
click at [1117, 258] on icon at bounding box center [1123, 253] width 12 height 10
click at [195, 317] on icon at bounding box center [194, 310] width 15 height 15
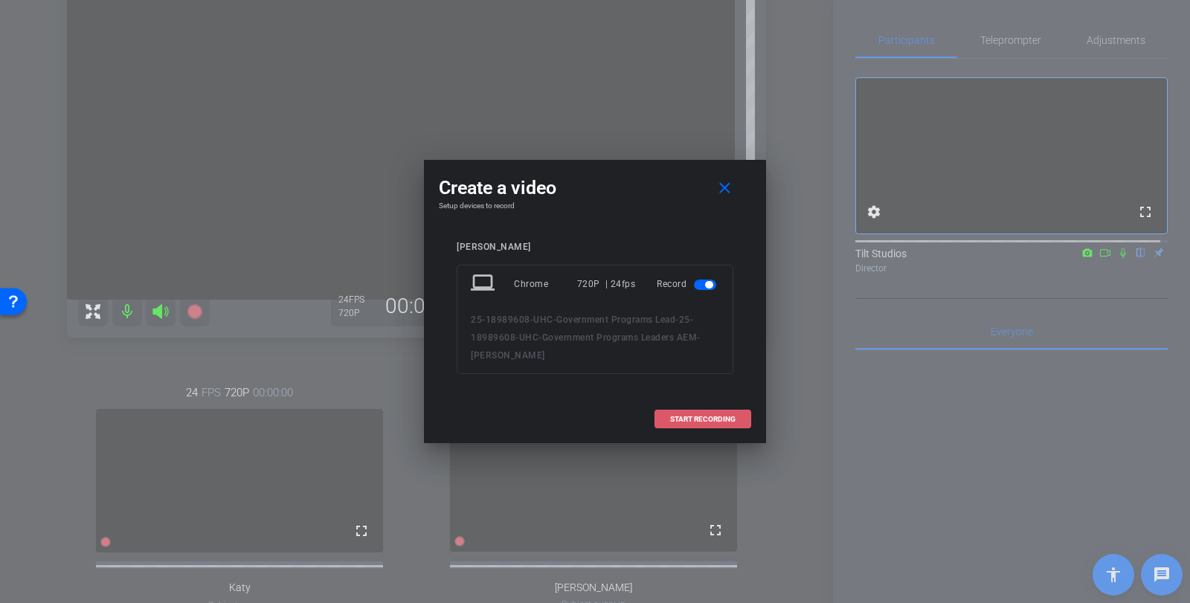
click at [687, 419] on span "START RECORDING" at bounding box center [702, 419] width 65 height 7
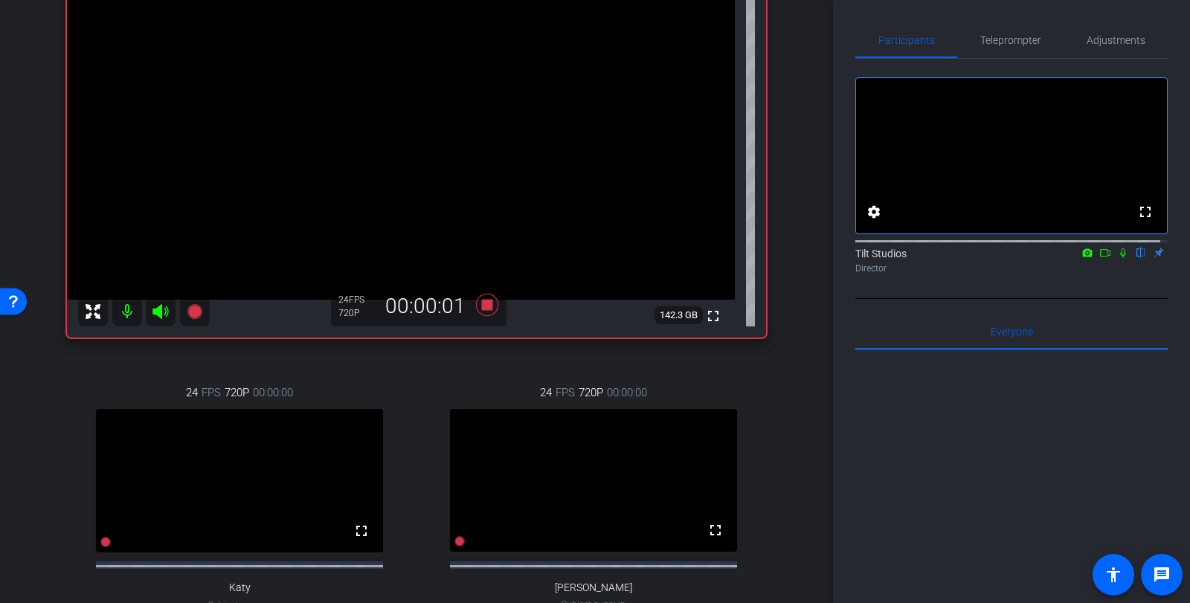
click at [1117, 258] on icon at bounding box center [1123, 253] width 12 height 10
click at [1099, 258] on icon at bounding box center [1105, 253] width 12 height 10
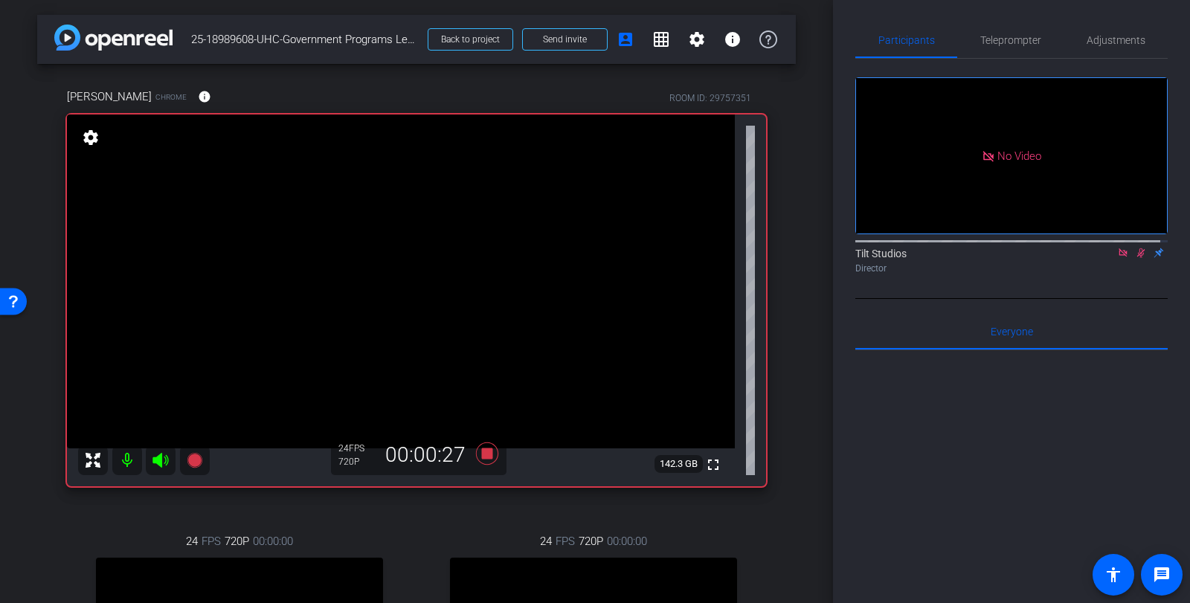
scroll to position [74, 0]
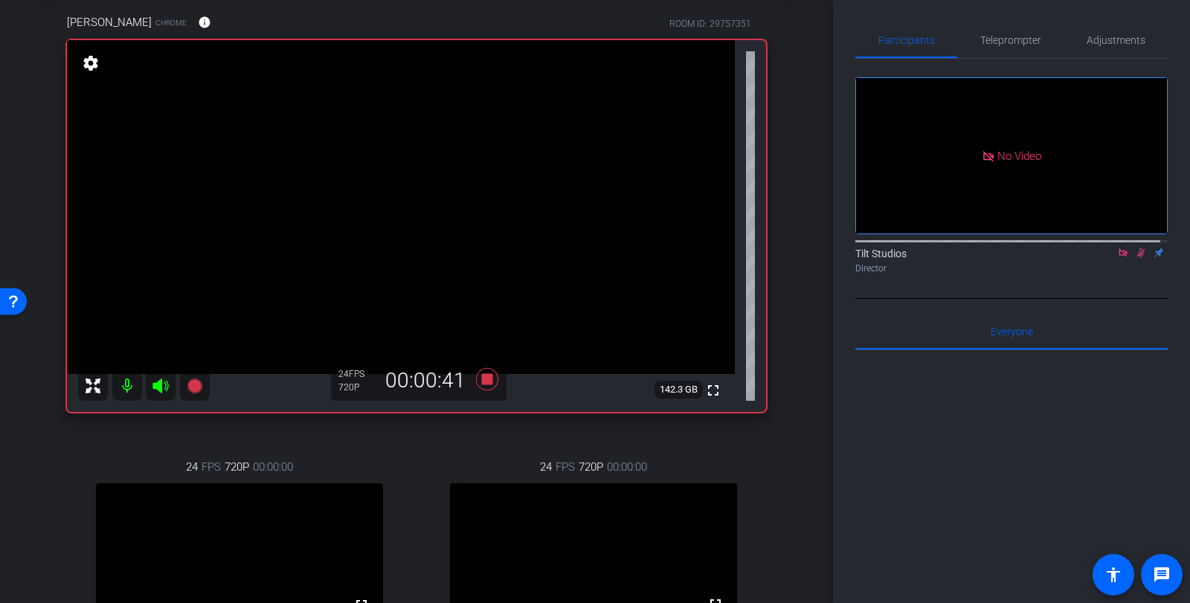
click at [1130, 280] on div "Tilt Studios Director" at bounding box center [1011, 256] width 312 height 45
click at [1124, 297] on div "No Video Tilt Studios Director" at bounding box center [1011, 179] width 312 height 240
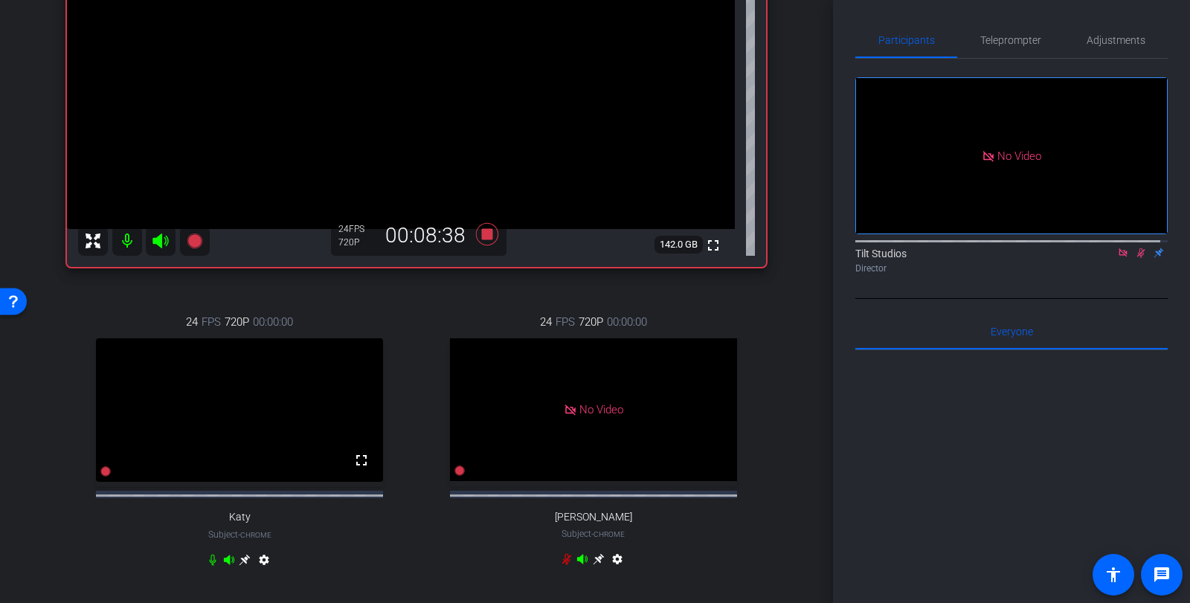
scroll to position [223, 0]
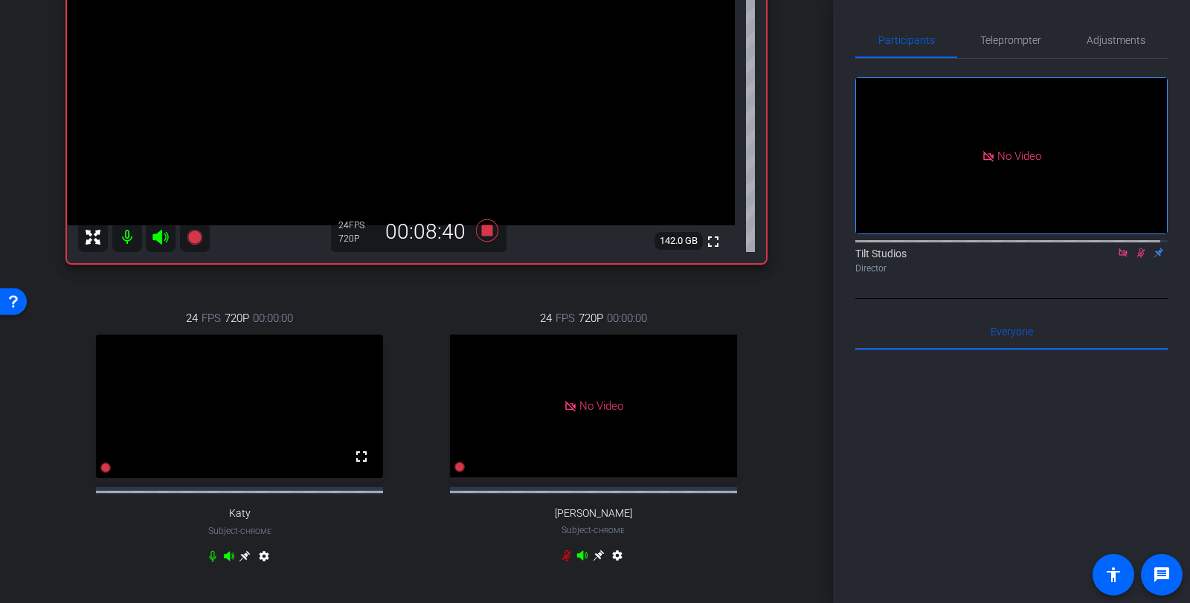
click at [1130, 258] on icon at bounding box center [1141, 253] width 12 height 10
click at [1118, 257] on icon at bounding box center [1122, 252] width 8 height 8
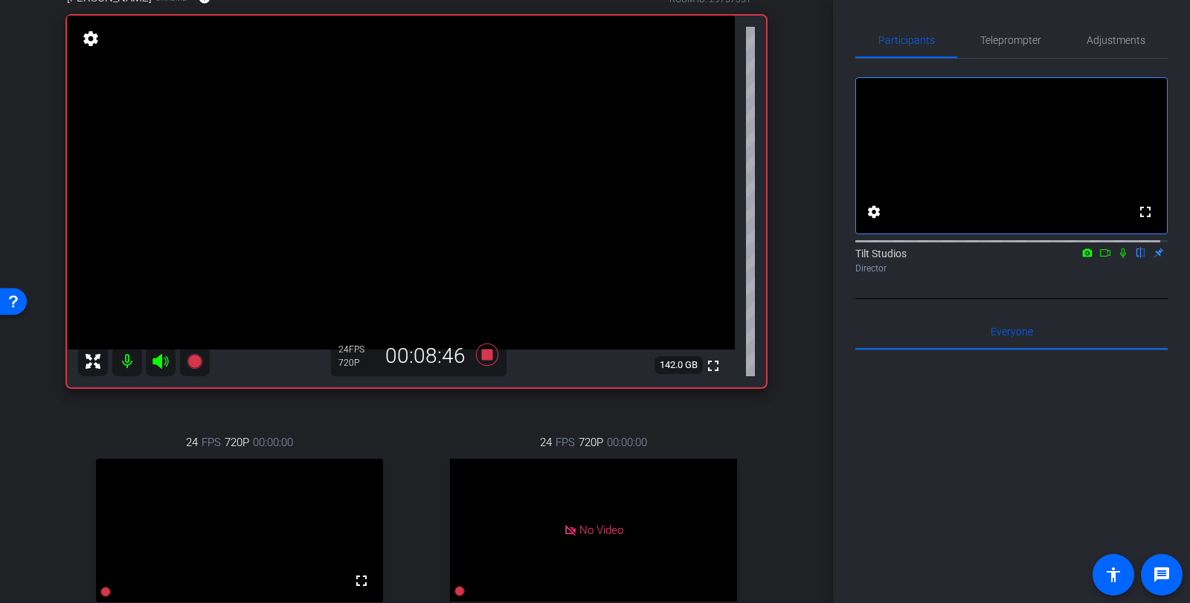
scroll to position [74, 0]
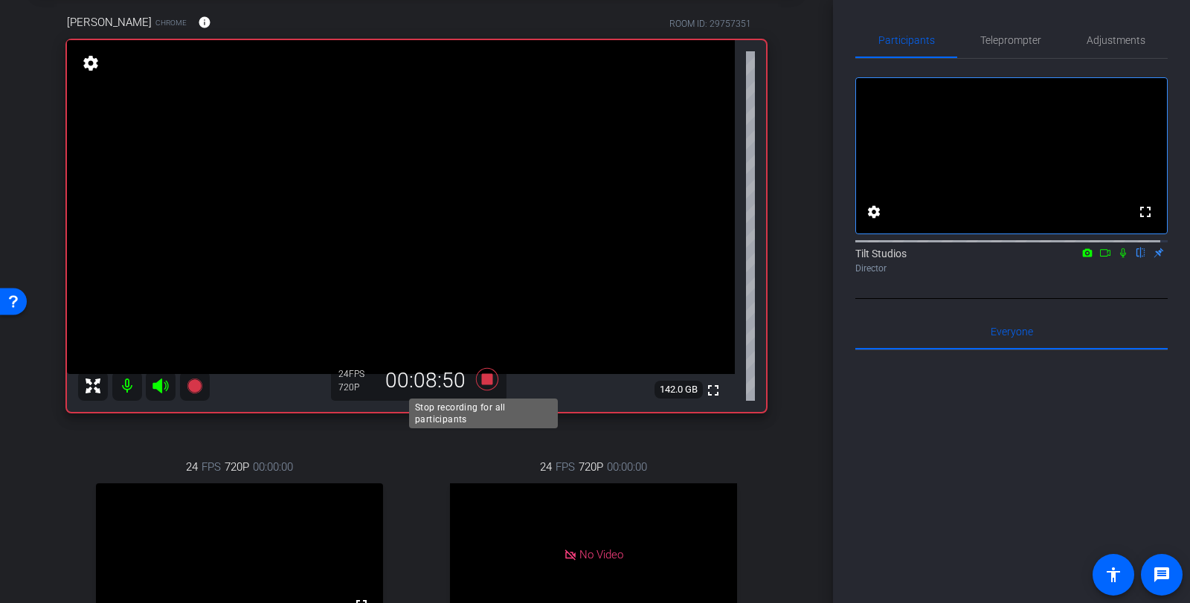
click at [485, 379] on icon at bounding box center [487, 378] width 22 height 22
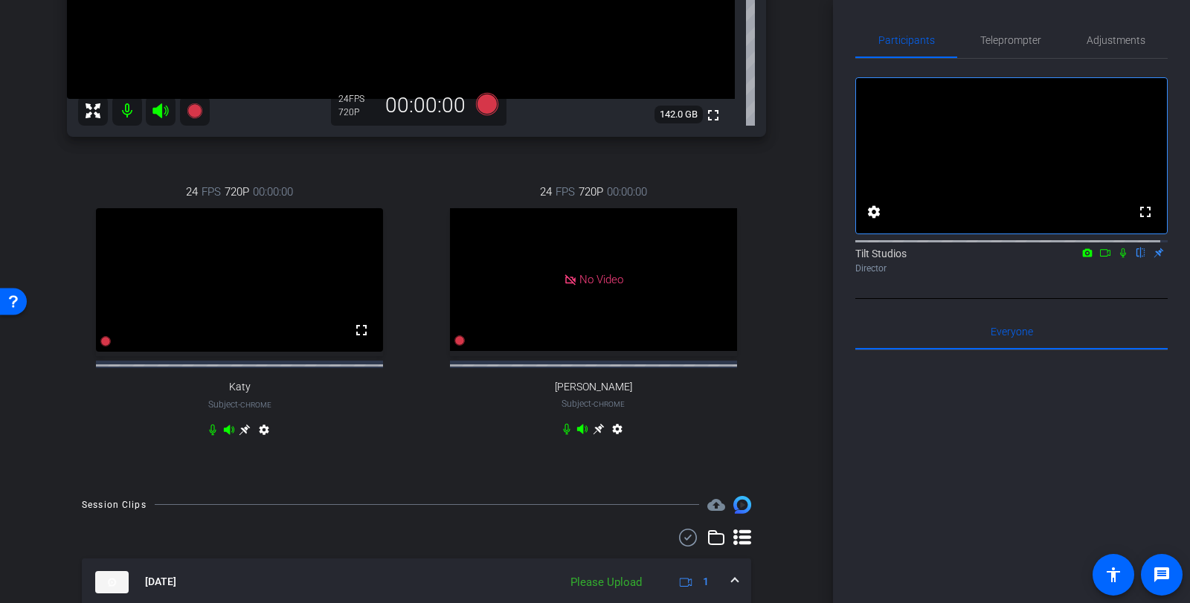
scroll to position [372, 0]
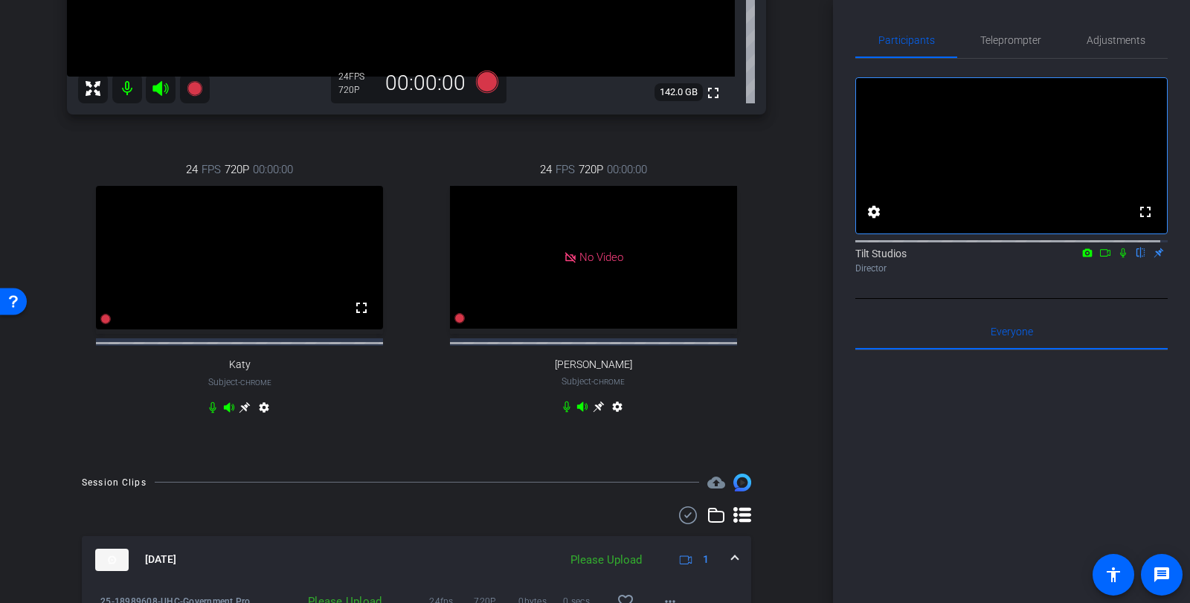
click at [1120, 258] on icon at bounding box center [1123, 253] width 6 height 10
click at [1119, 258] on icon at bounding box center [1123, 253] width 8 height 10
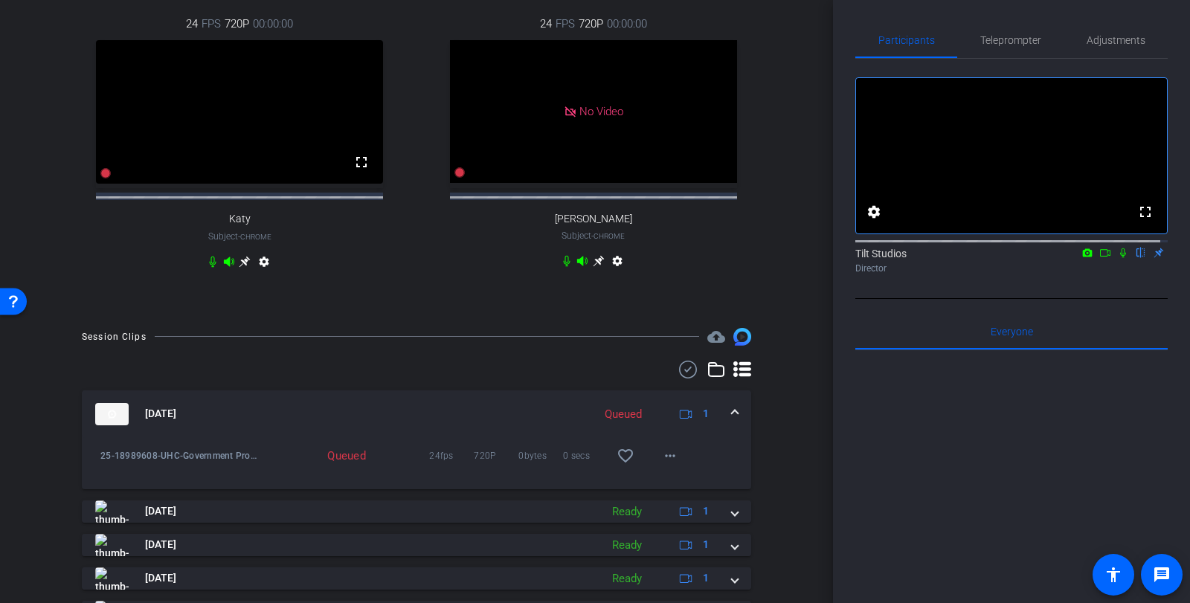
scroll to position [521, 0]
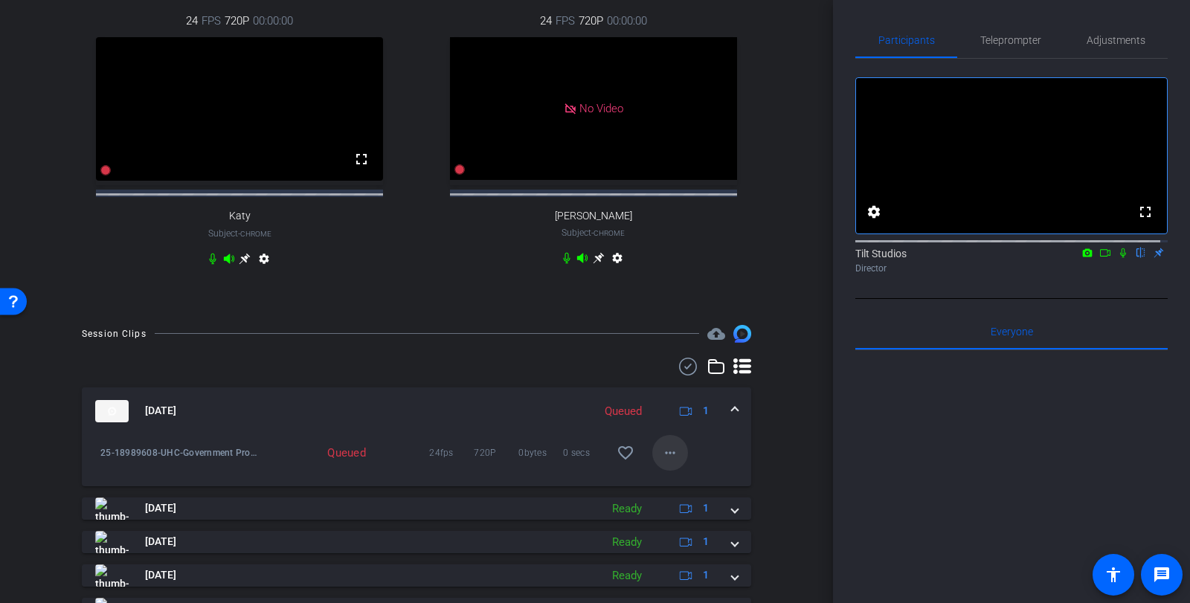
click at [667, 462] on mat-icon "more_horiz" at bounding box center [670, 453] width 18 height 18
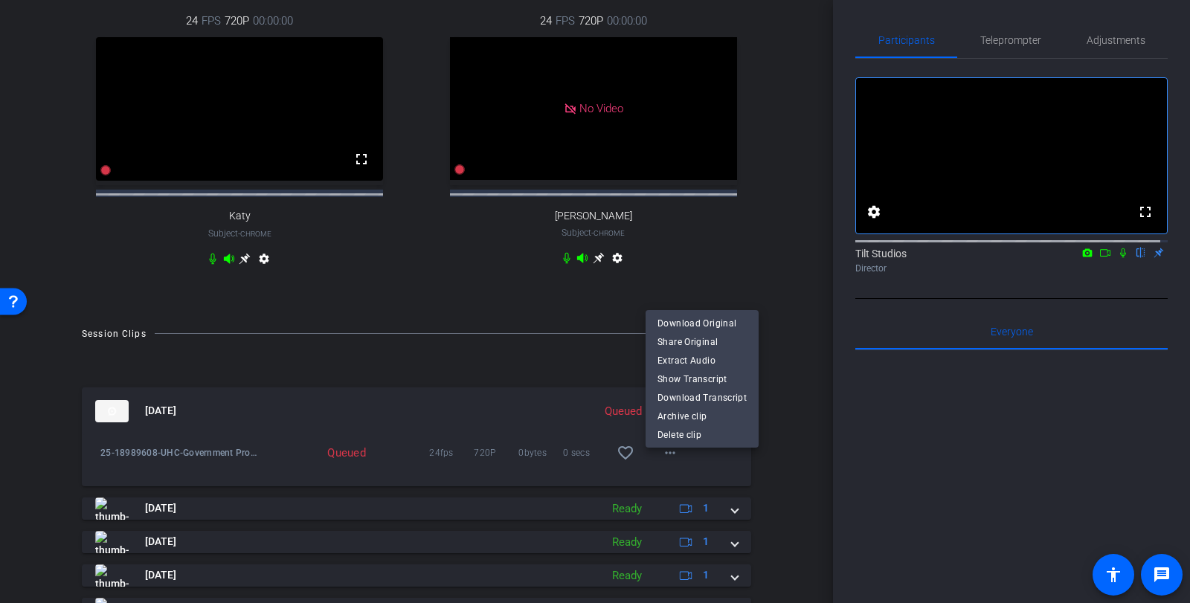
click at [782, 480] on div at bounding box center [595, 301] width 1190 height 603
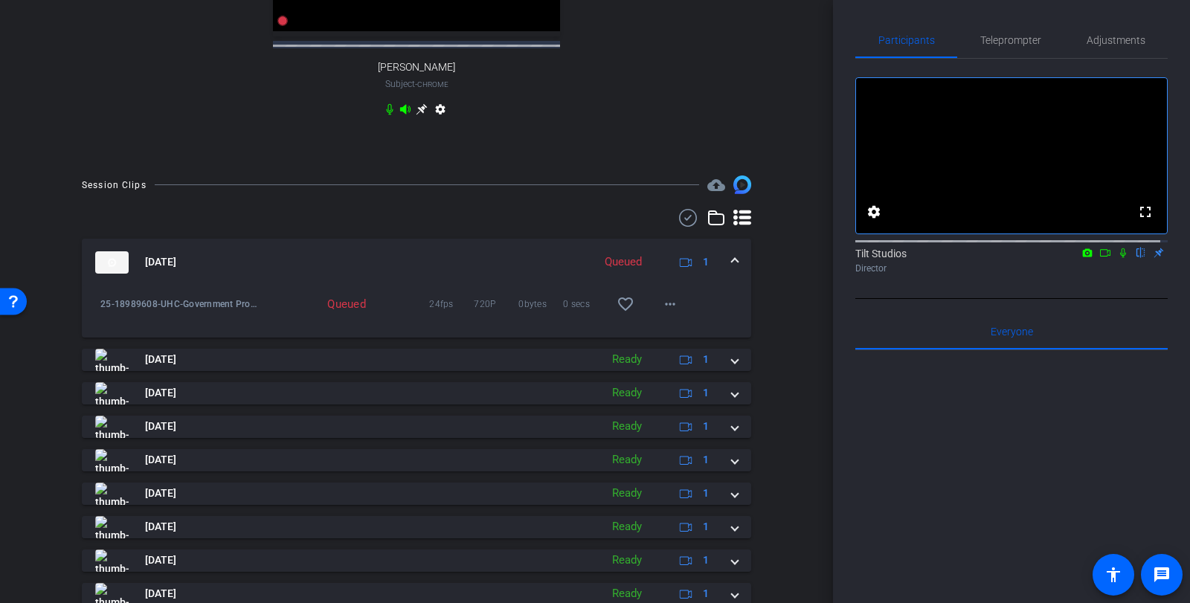
scroll to position [595, 0]
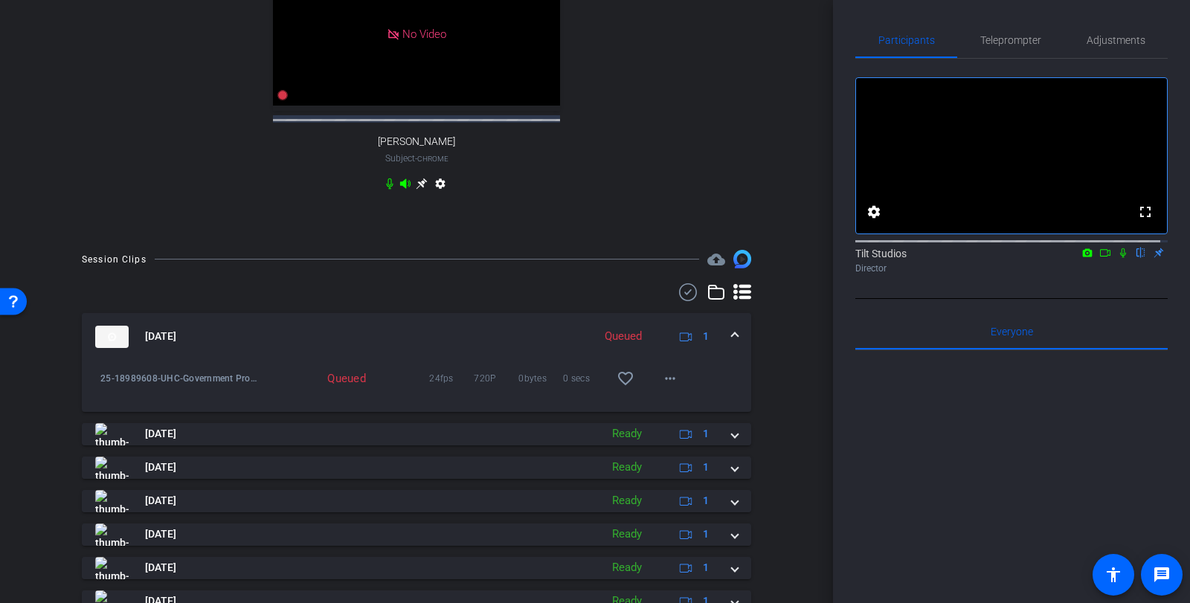
click at [758, 377] on div "Session Clips cloud_upload [DATE] Queued 1 25-18989608-UHC-Government Programs …" at bounding box center [416, 507] width 758 height 515
click at [1117, 258] on icon at bounding box center [1123, 253] width 12 height 10
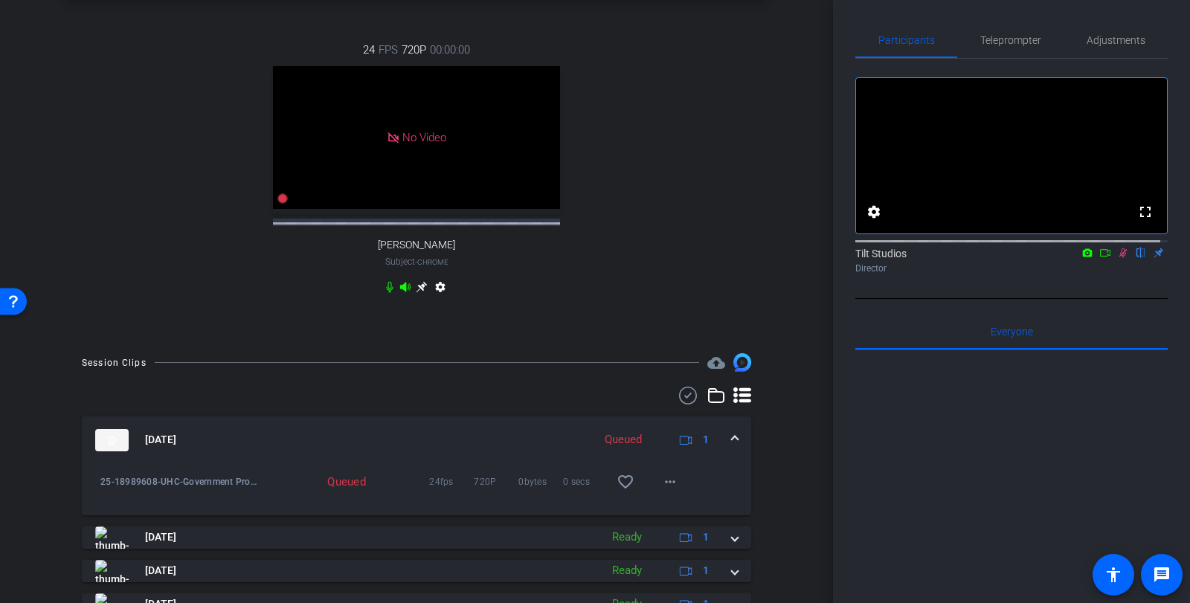
scroll to position [521, 0]
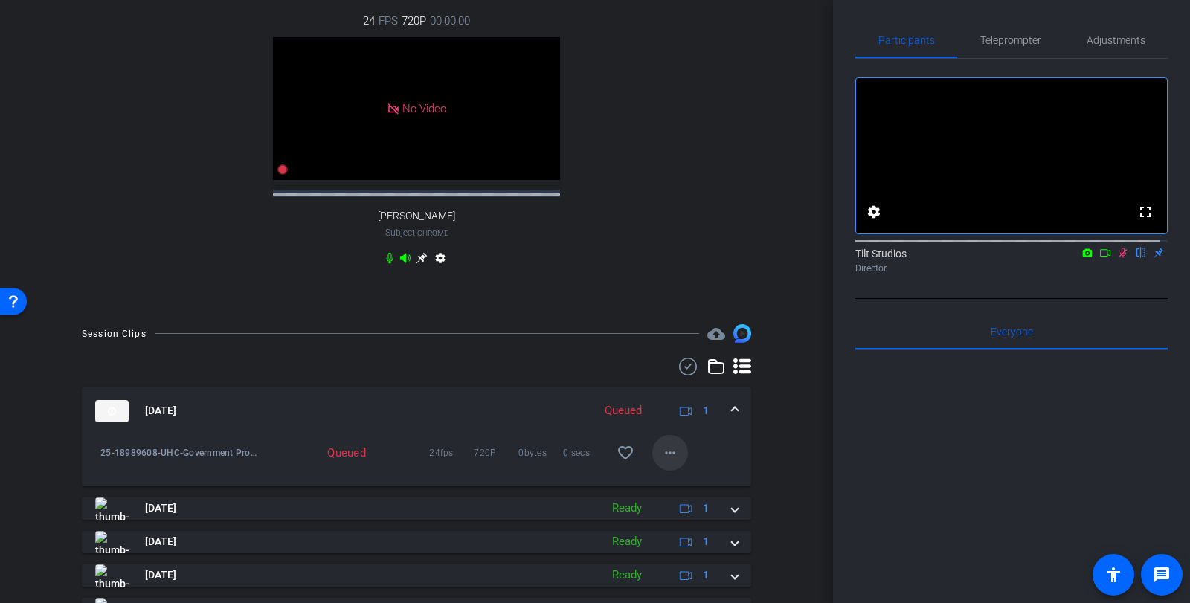
click at [661, 462] on mat-icon "more_horiz" at bounding box center [670, 453] width 18 height 18
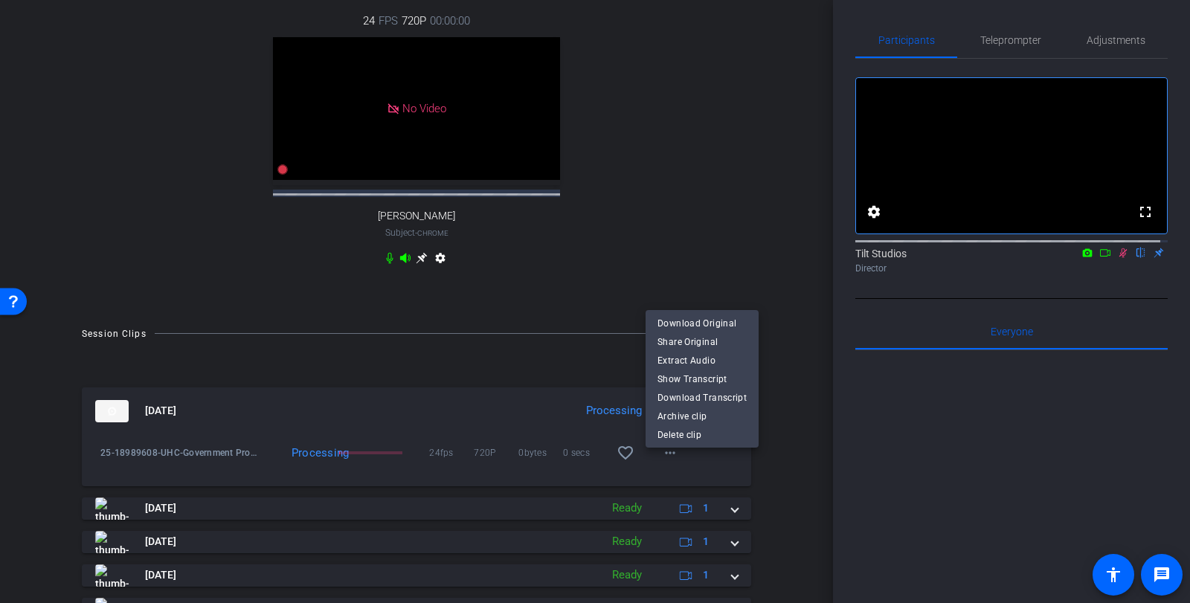
click at [770, 461] on div at bounding box center [595, 301] width 1190 height 603
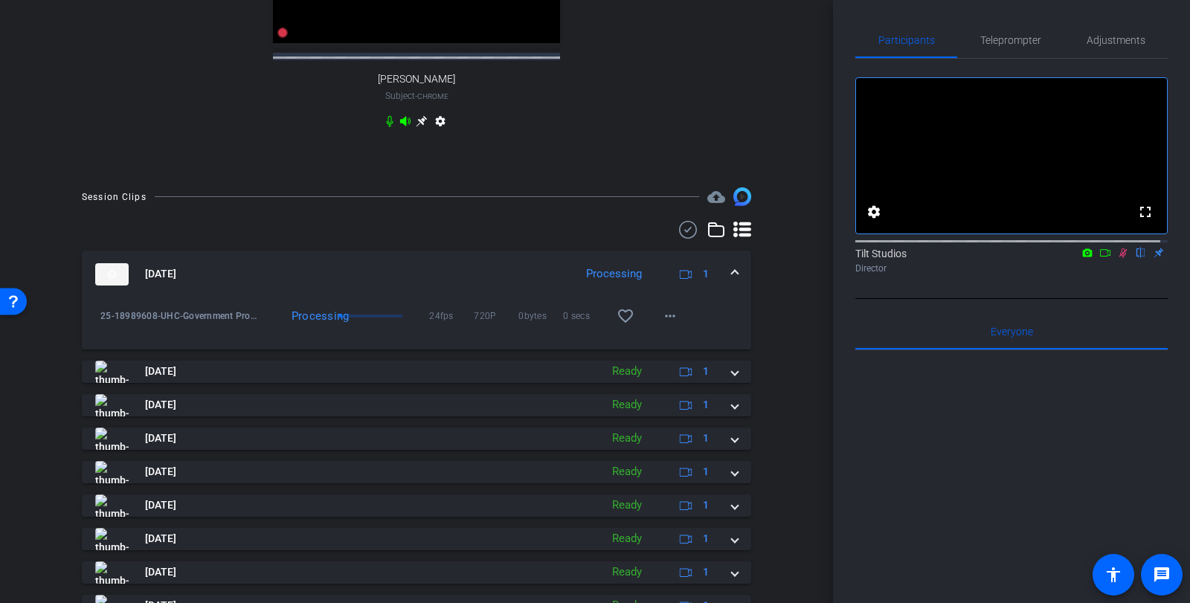
scroll to position [669, 0]
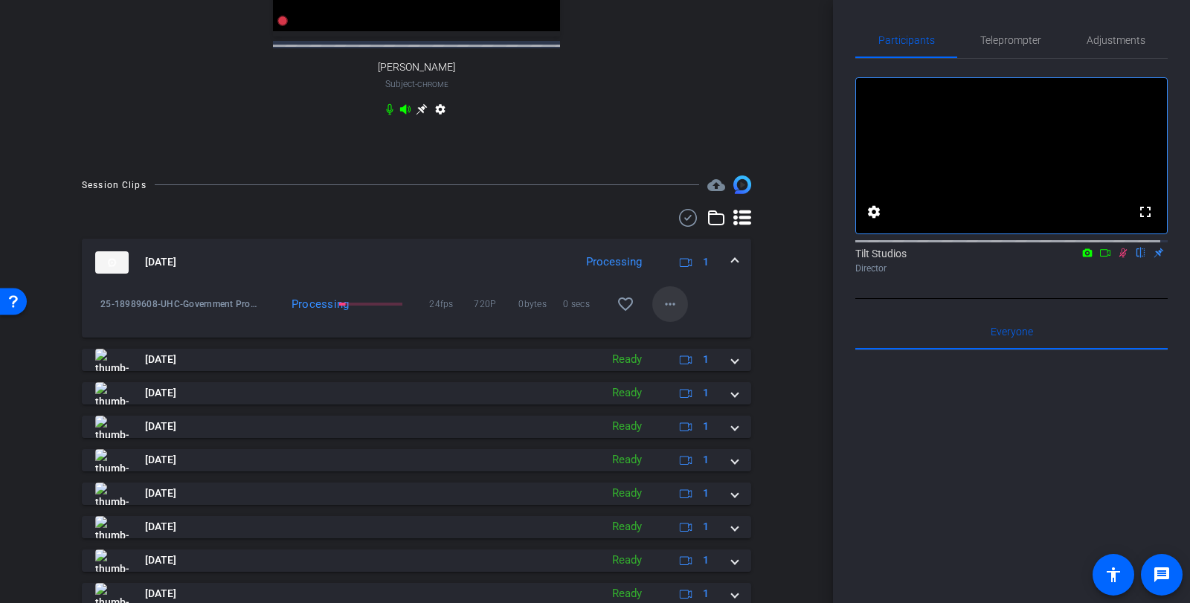
click at [661, 313] on mat-icon "more_horiz" at bounding box center [670, 304] width 18 height 18
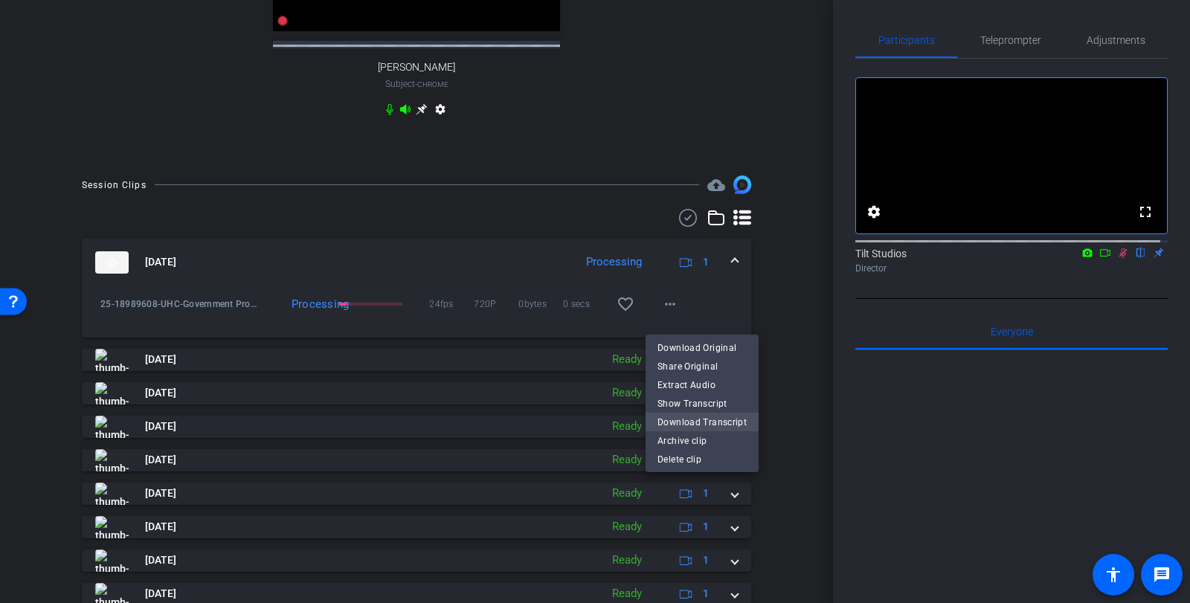
click at [688, 421] on span "Download Transcript" at bounding box center [701, 422] width 89 height 18
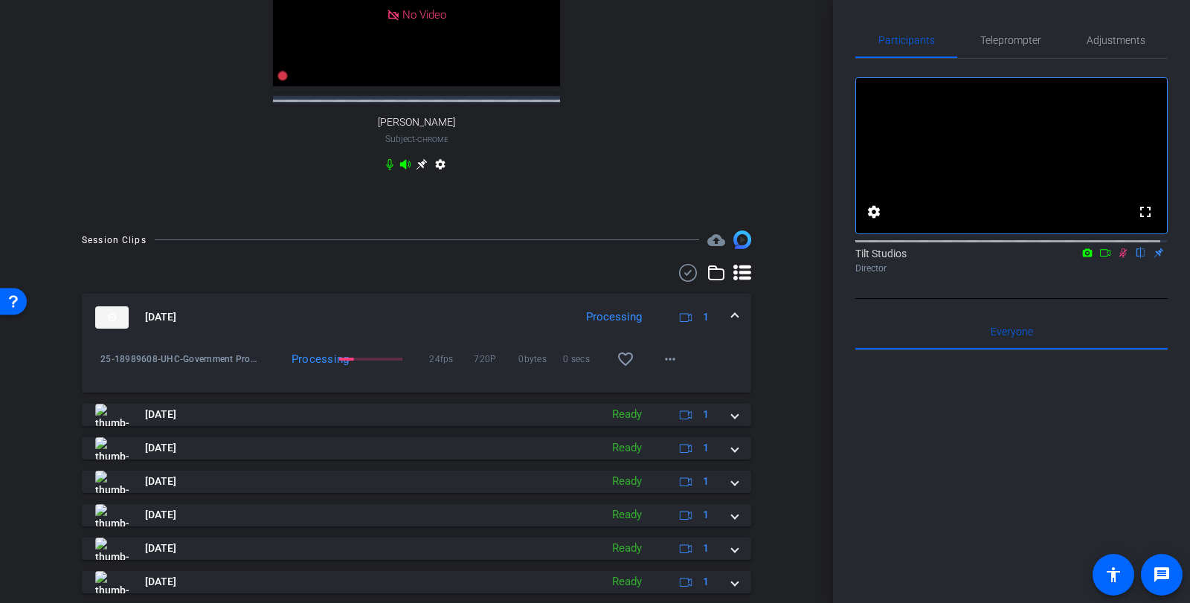
scroll to position [595, 0]
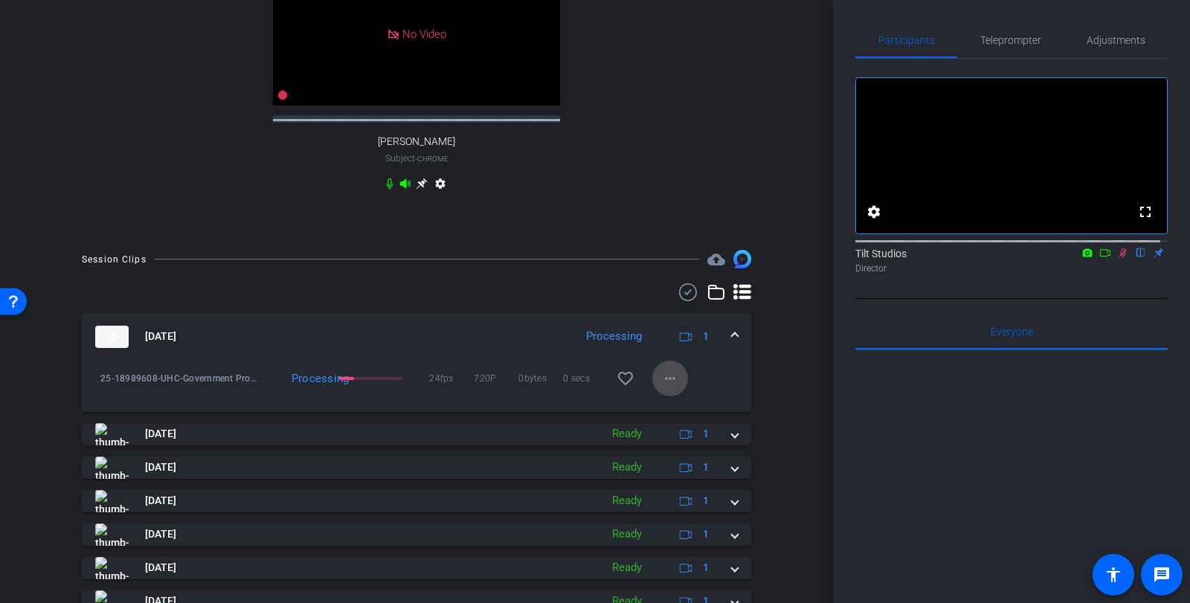
click at [669, 384] on mat-icon "more_horiz" at bounding box center [670, 379] width 18 height 18
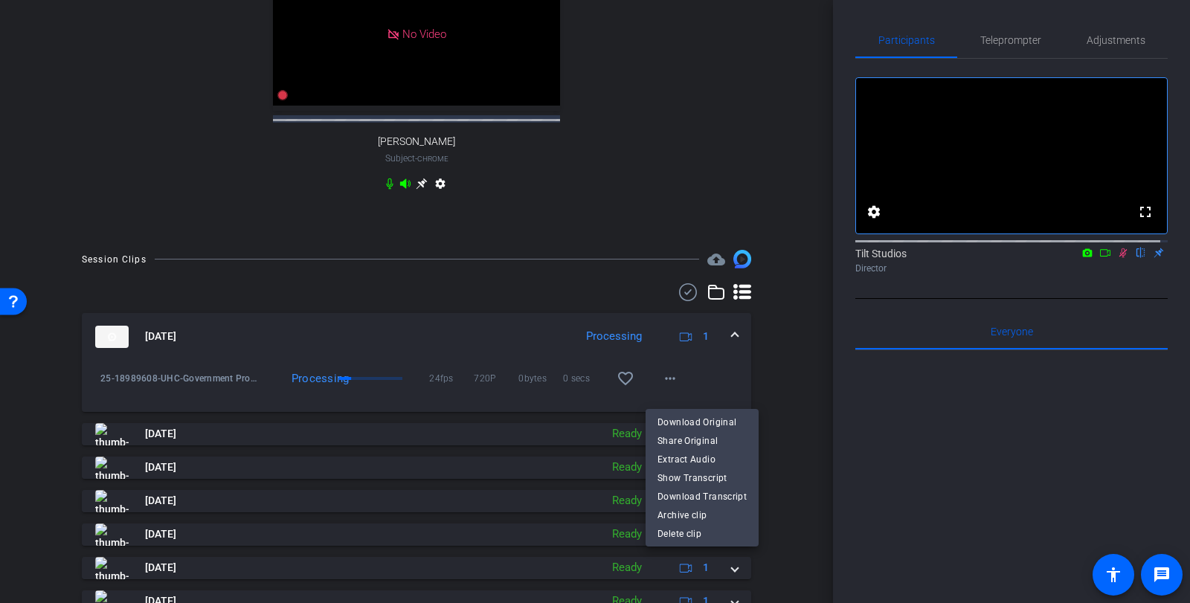
click at [668, 386] on div at bounding box center [595, 301] width 1190 height 603
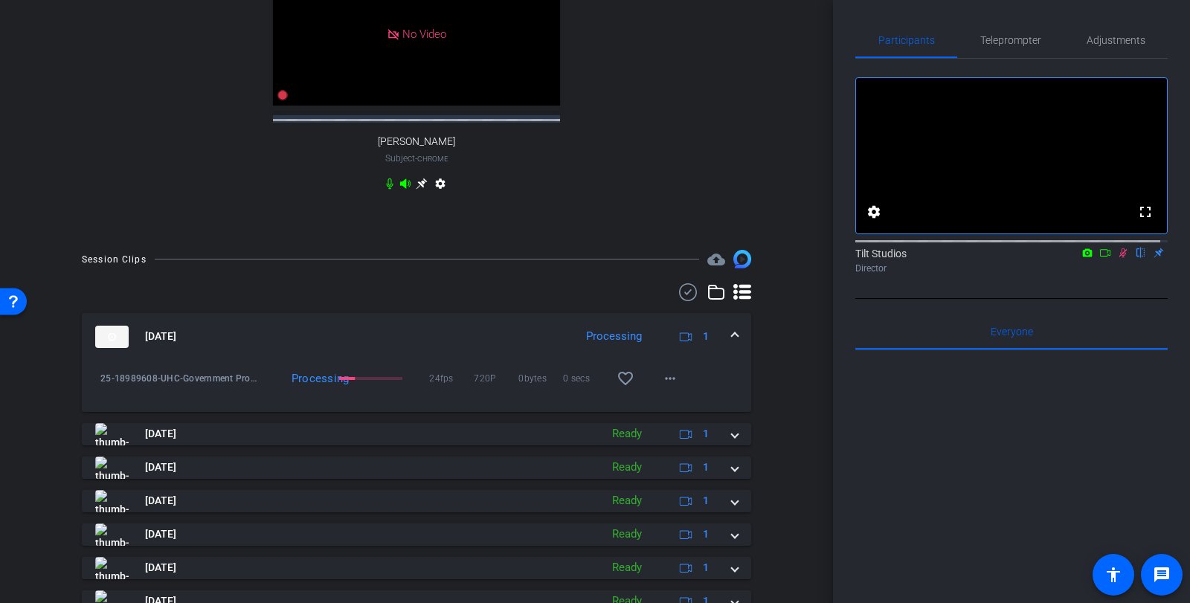
click at [785, 387] on div "Session Clips cloud_upload [DATE] Processing 1 25-18989608-UHC-Government Progr…" at bounding box center [416, 507] width 758 height 515
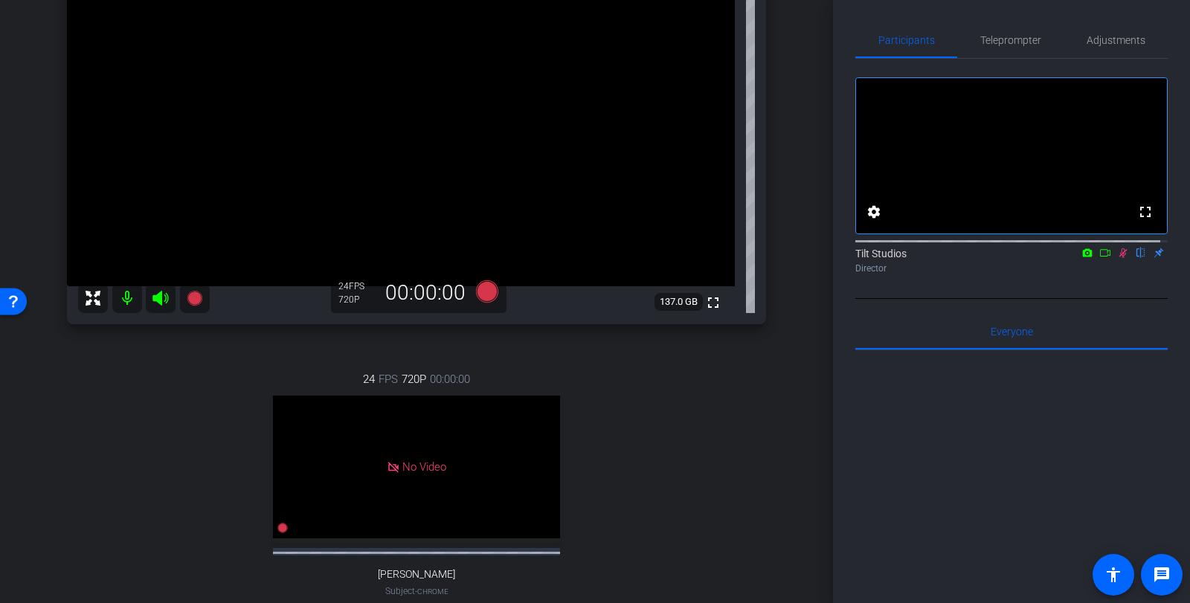
scroll to position [149, 0]
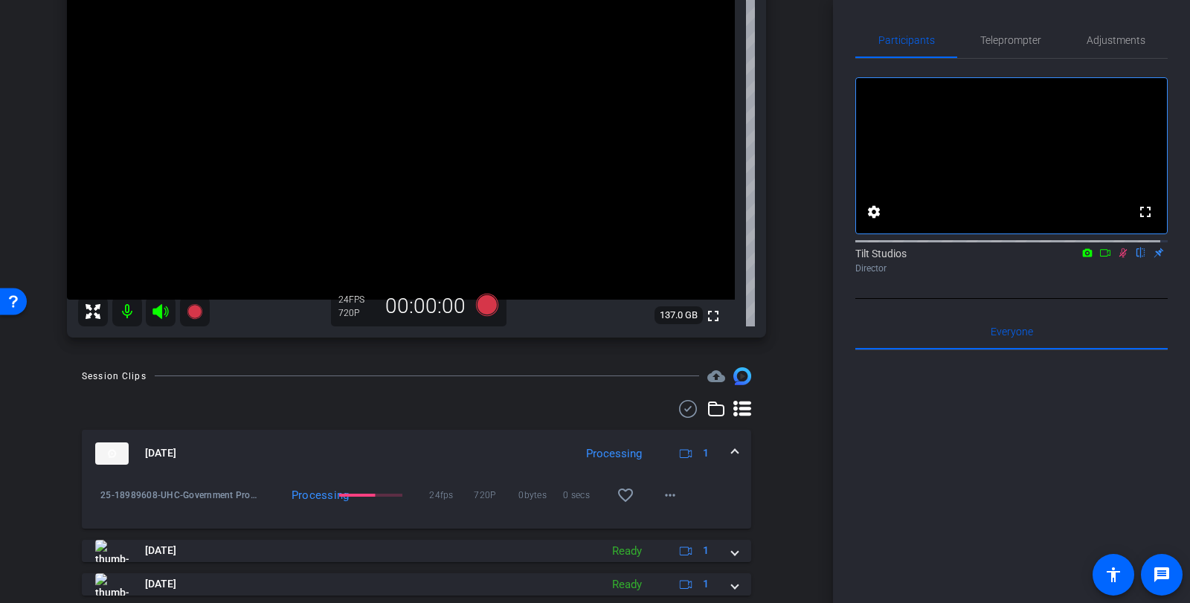
click at [1119, 258] on icon at bounding box center [1123, 253] width 8 height 10
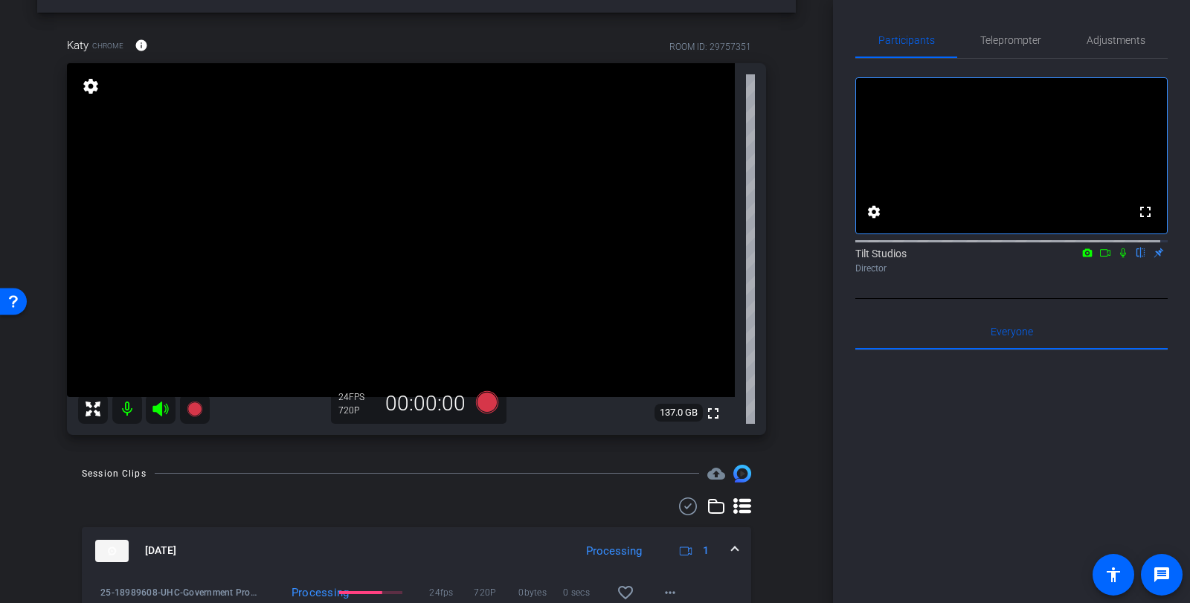
scroll to position [74, 0]
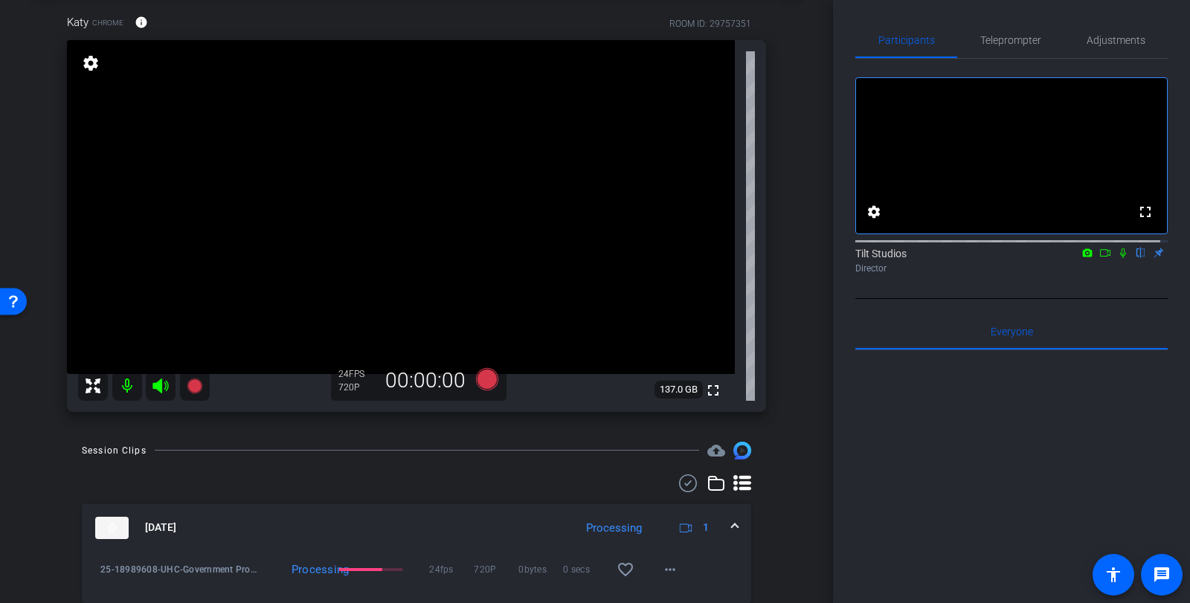
click at [1118, 298] on div "fullscreen settings Tilt Studios flip Director" at bounding box center [1011, 179] width 312 height 240
click at [1117, 258] on icon at bounding box center [1123, 253] width 12 height 10
click at [1101, 258] on icon at bounding box center [1105, 253] width 12 height 10
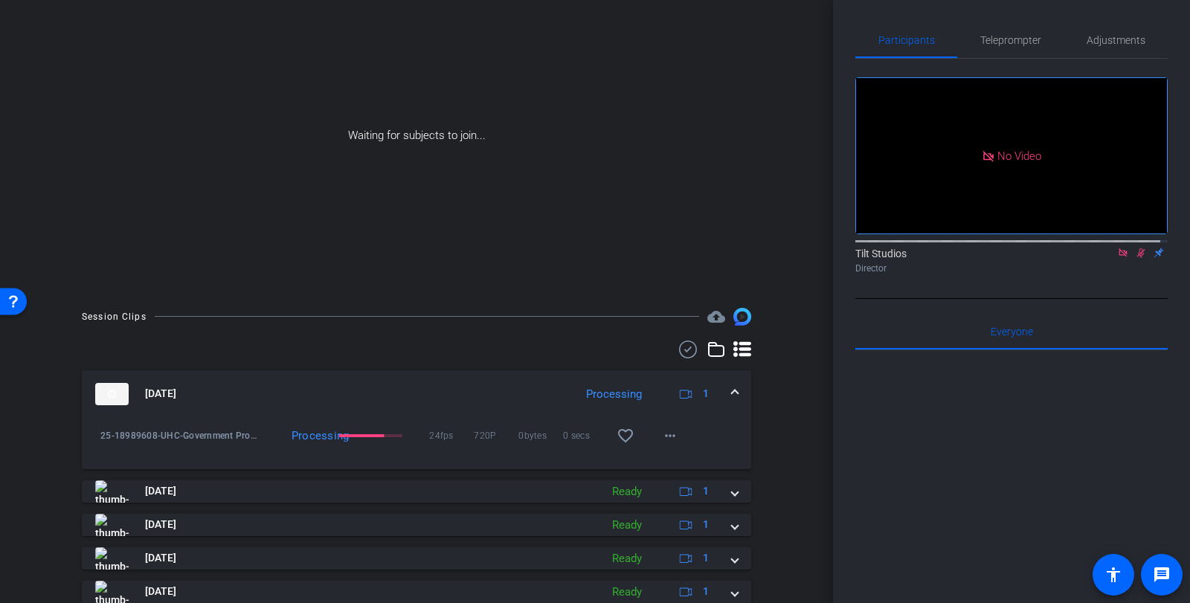
scroll to position [149, 0]
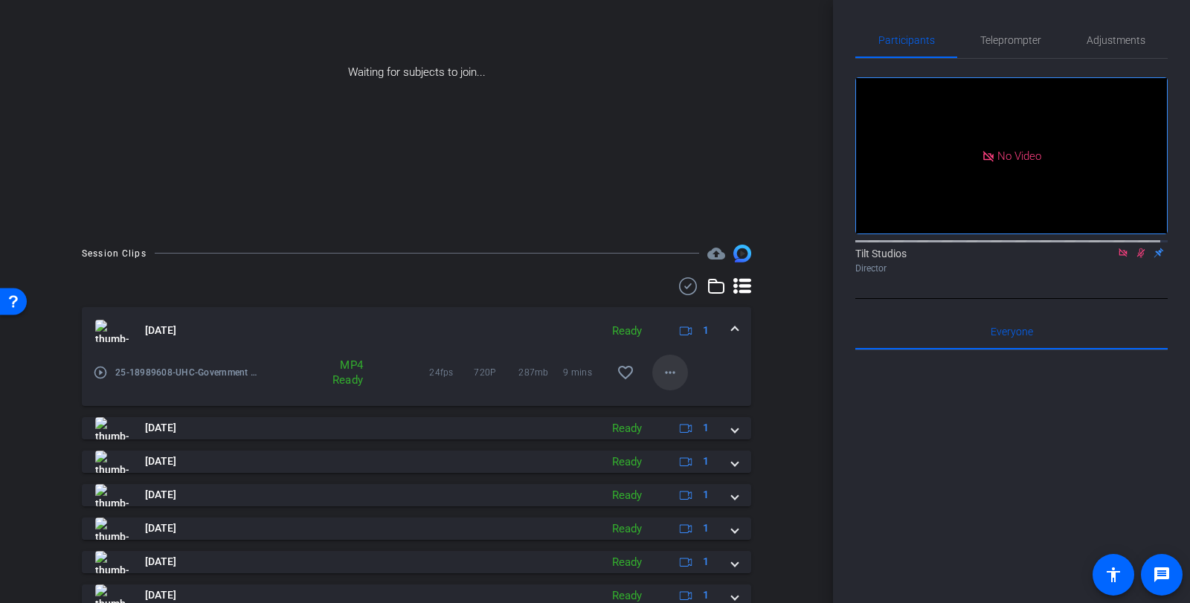
click at [661, 376] on mat-icon "more_horiz" at bounding box center [670, 373] width 18 height 18
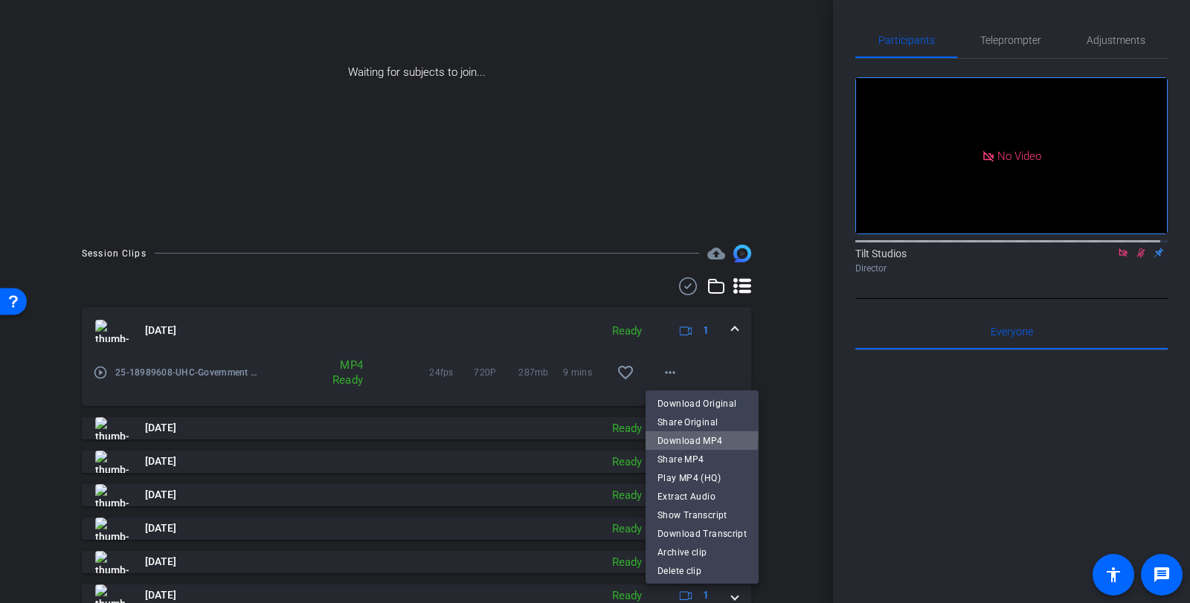
click at [691, 437] on span "Download MP4" at bounding box center [701, 440] width 89 height 18
